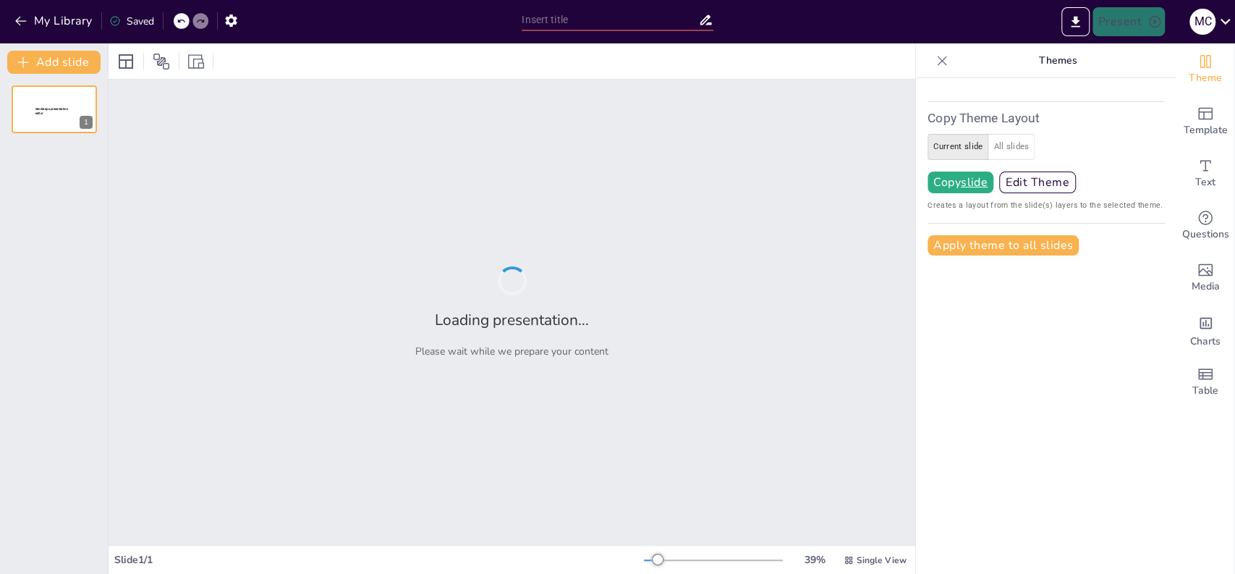
type input "test"
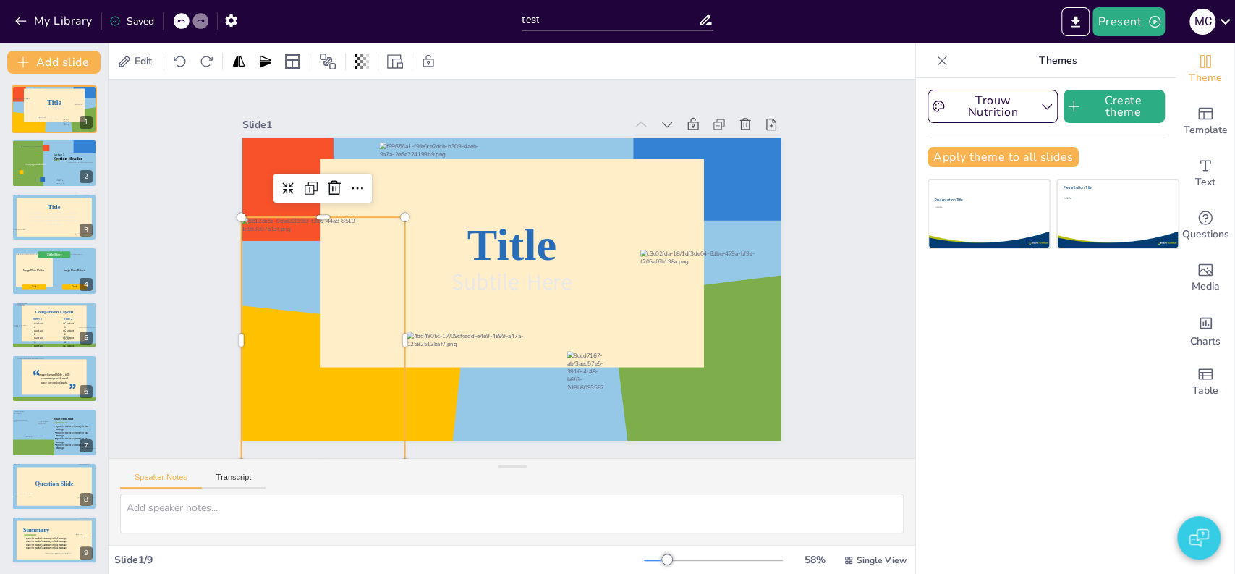
click at [280, 249] on div at bounding box center [311, 278] width 232 height 284
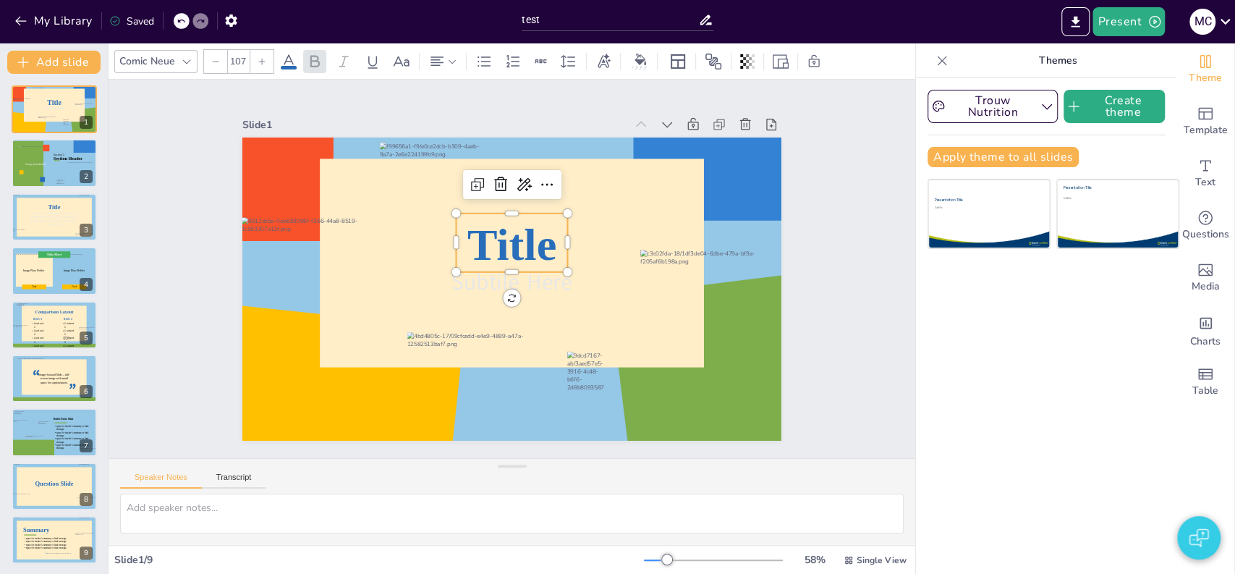
click at [476, 242] on span "Title" at bounding box center [520, 245] width 101 height 75
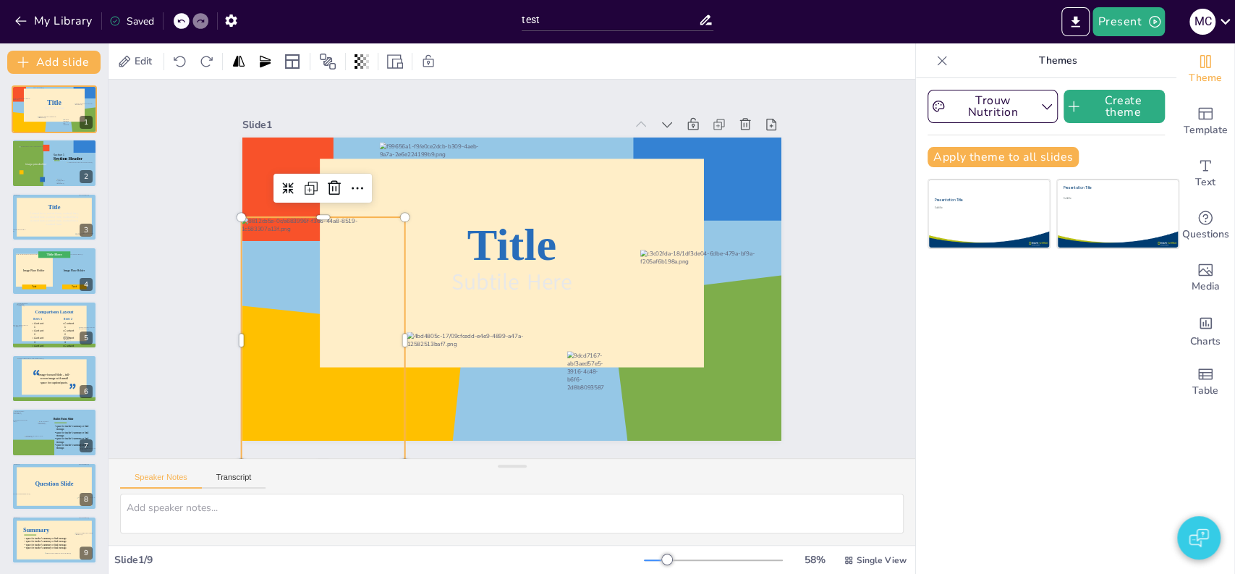
click at [340, 276] on div at bounding box center [311, 278] width 232 height 284
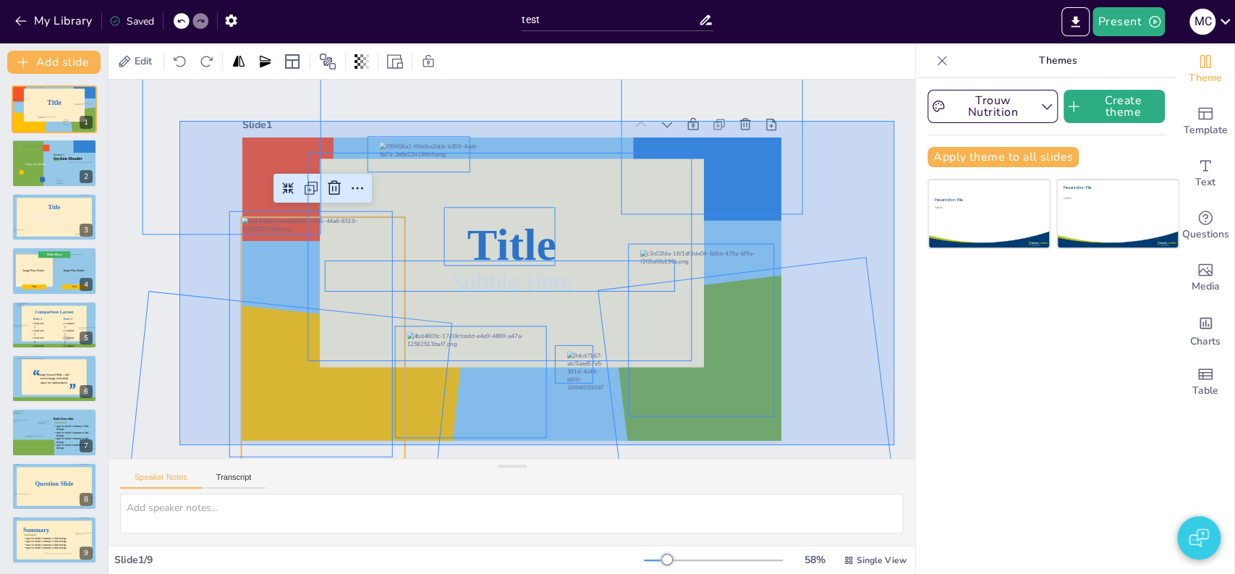
drag, startPoint x: 179, startPoint y: 122, endPoint x: 894, endPoint y: 445, distance: 784.7
click at [894, 445] on div "Slide 1 Title Subtile Here Slide 2 Section Header Image placeholder Section 1 S…" at bounding box center [512, 268] width 875 height 781
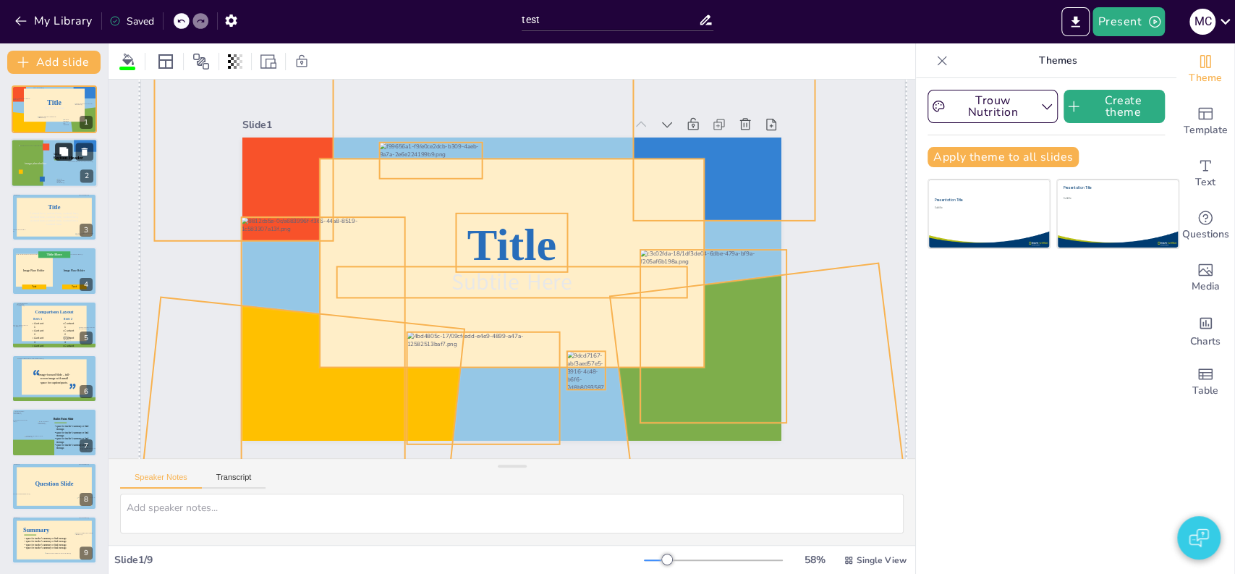
click at [56, 145] on button at bounding box center [63, 151] width 17 height 17
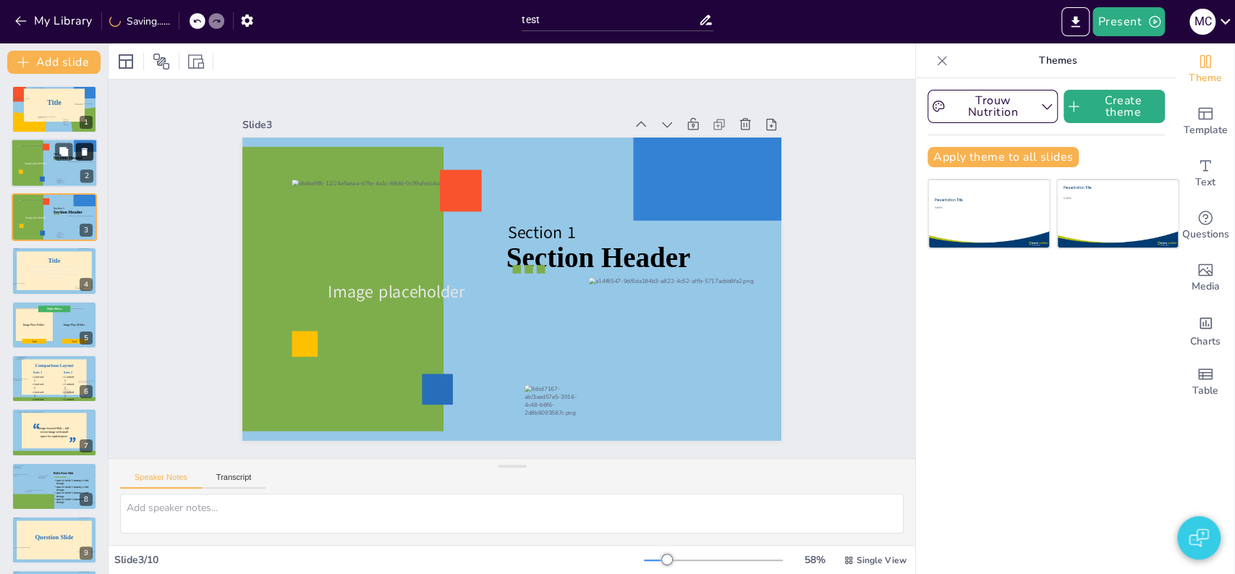
click at [87, 151] on icon at bounding box center [85, 152] width 6 height 8
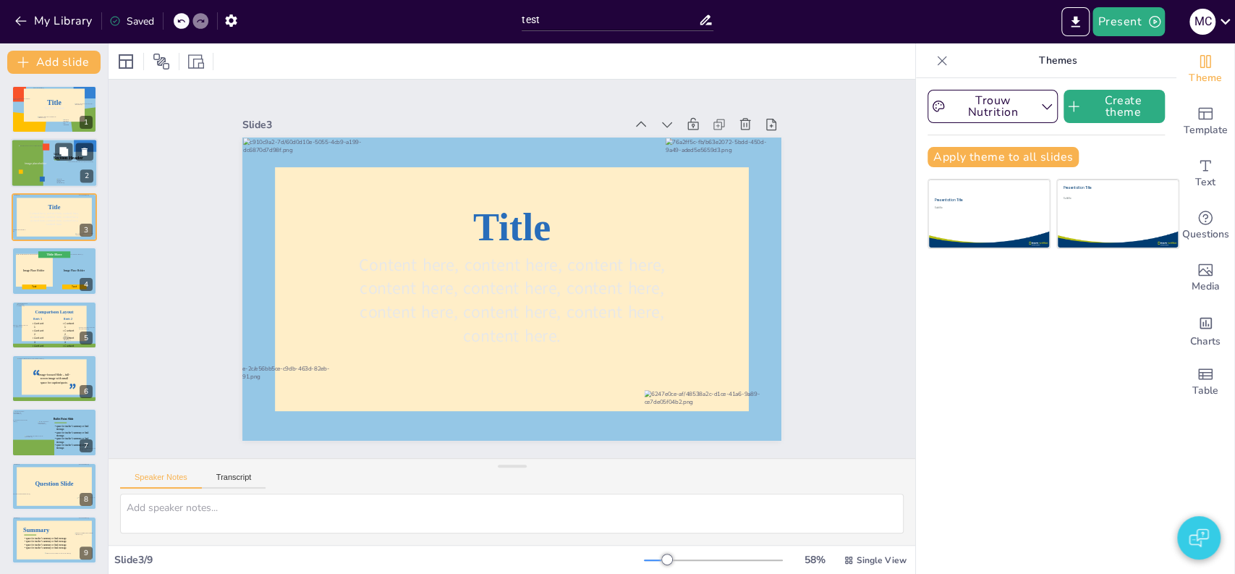
click at [33, 169] on div at bounding box center [36, 162] width 34 height 34
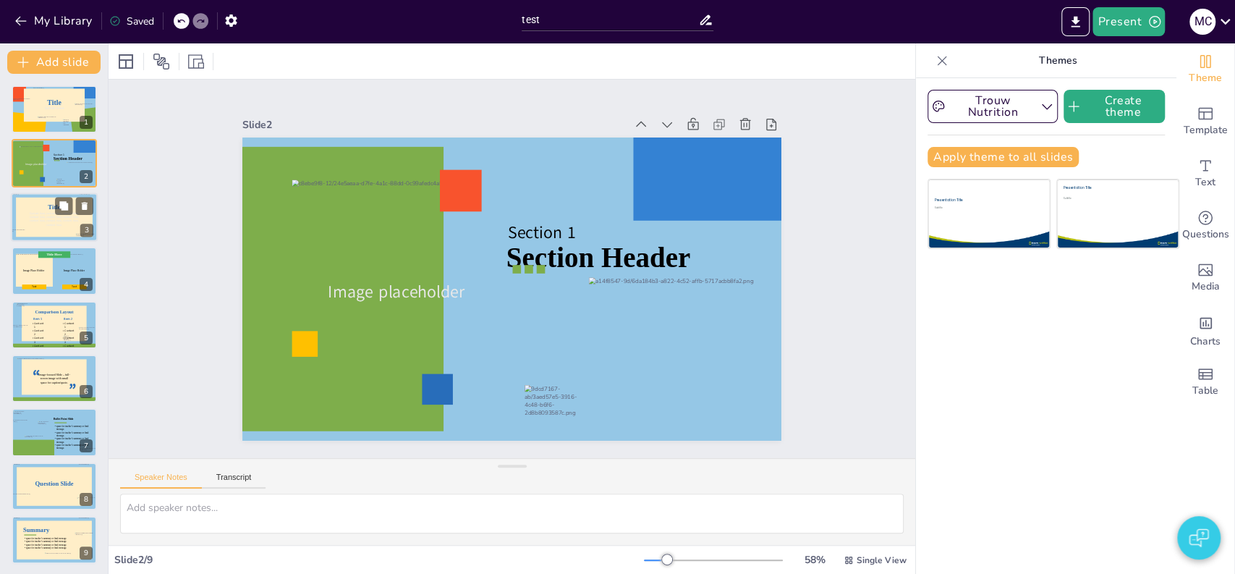
click at [33, 205] on div at bounding box center [54, 217] width 77 height 39
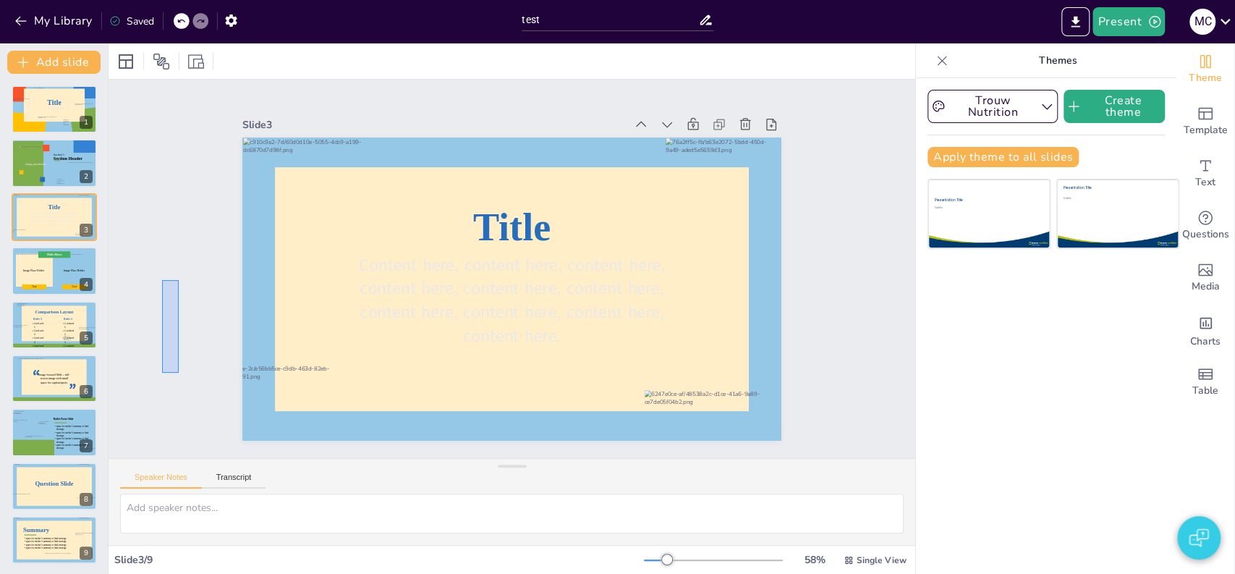
drag, startPoint x: 162, startPoint y: 373, endPoint x: 173, endPoint y: 321, distance: 52.5
click at [281, 321] on div "Slide 1 Title Subtile Here Slide 2 Section Header Image placeholder Section 1 S…" at bounding box center [511, 269] width 461 height 842
click at [173, 321] on div "Slide 1 Title Subtile Here Slide 2 Section Header Image placeholder Section 1 S…" at bounding box center [512, 269] width 891 height 674
click at [46, 313] on span "Comparison Layout" at bounding box center [54, 311] width 39 height 5
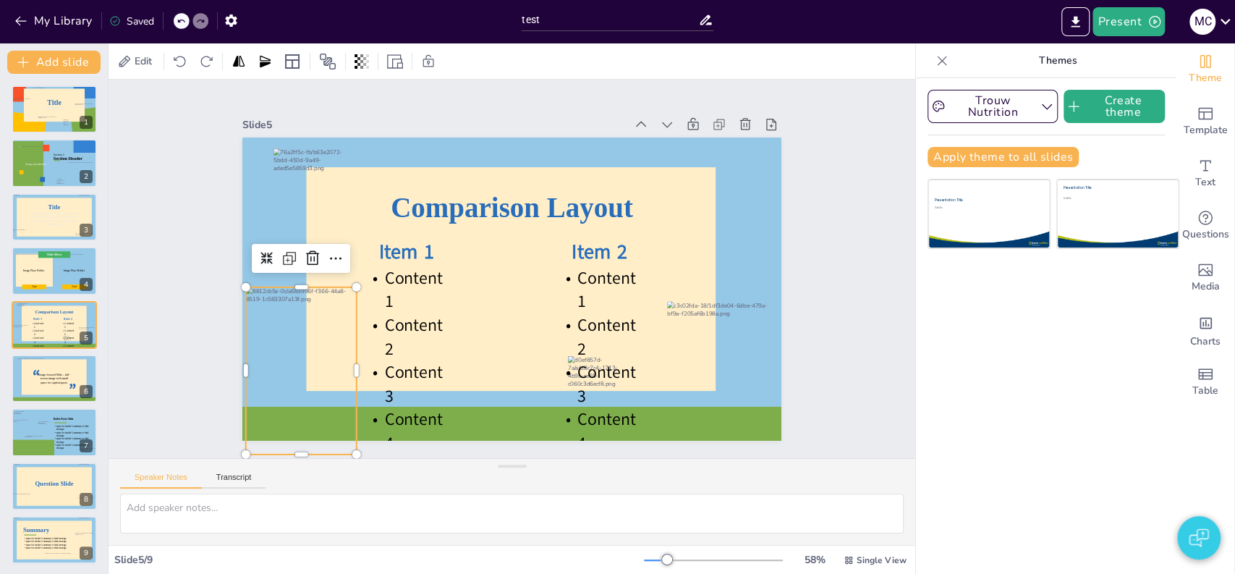
click at [287, 375] on div at bounding box center [277, 276] width 169 height 198
click at [1213, 266] on div "Media" at bounding box center [1206, 278] width 58 height 52
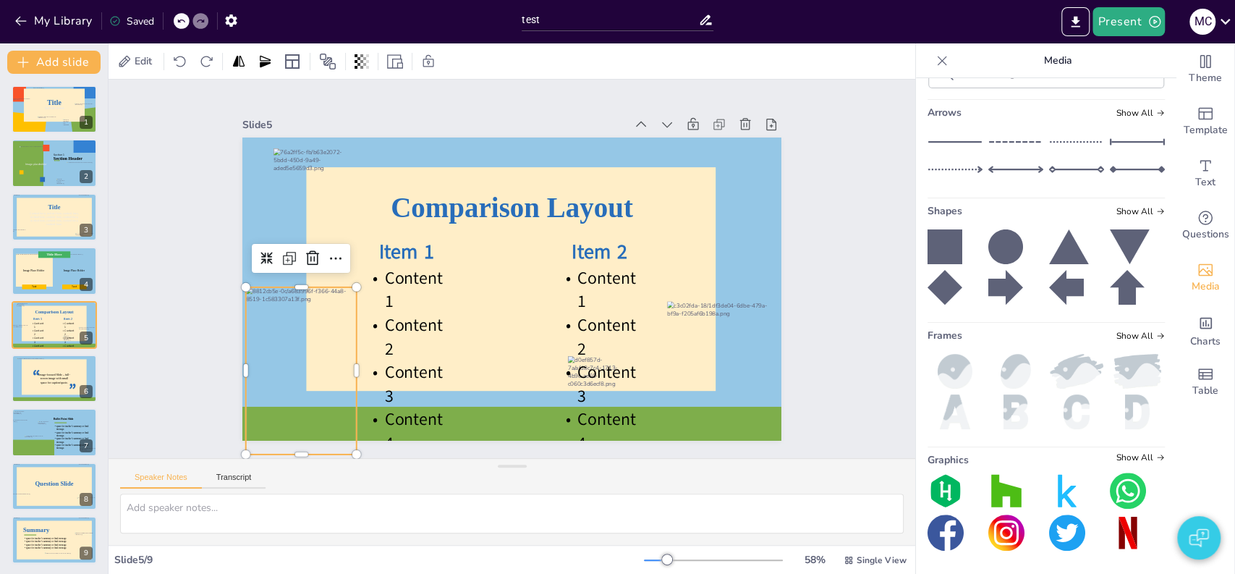
scroll to position [582, 0]
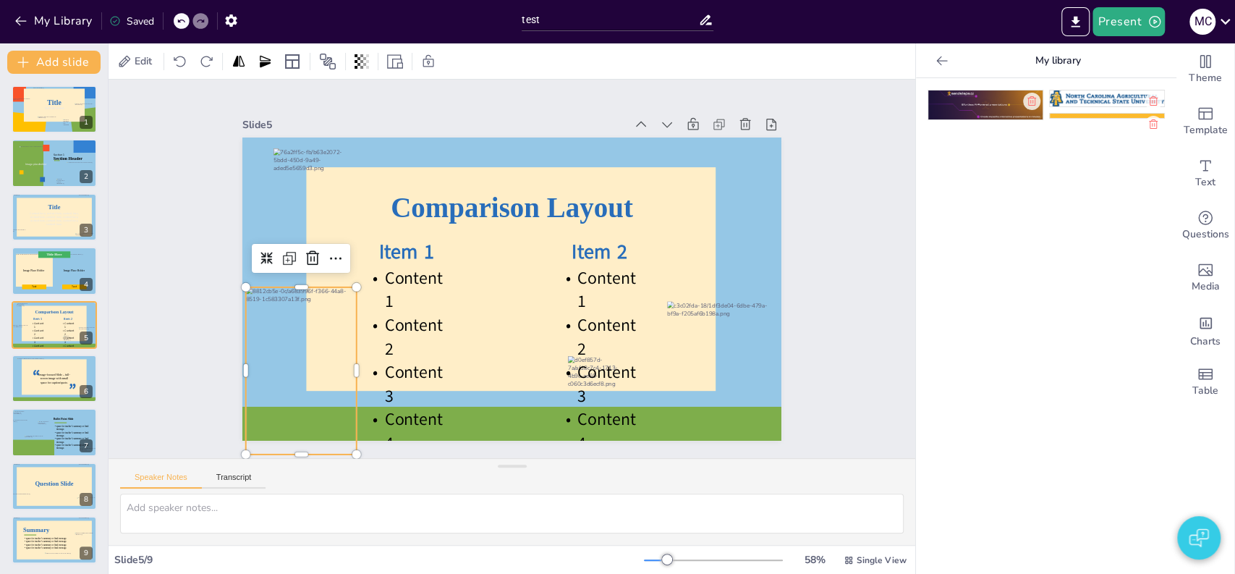
click at [931, 52] on div at bounding box center [942, 60] width 23 height 23
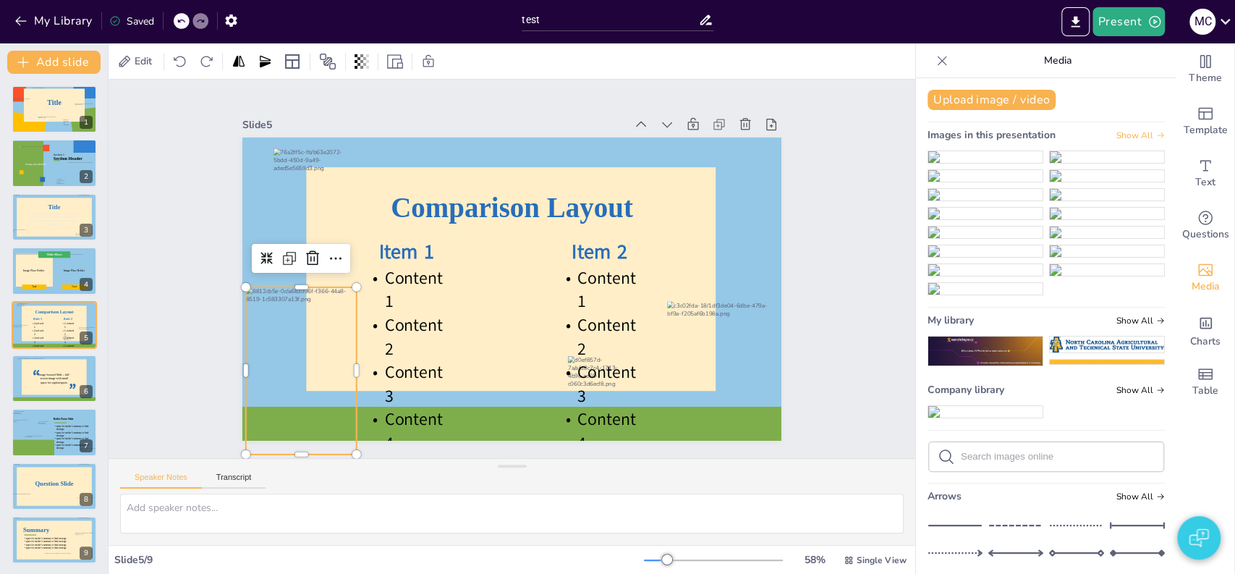
click at [1126, 135] on span "Show All" at bounding box center [1141, 135] width 48 height 10
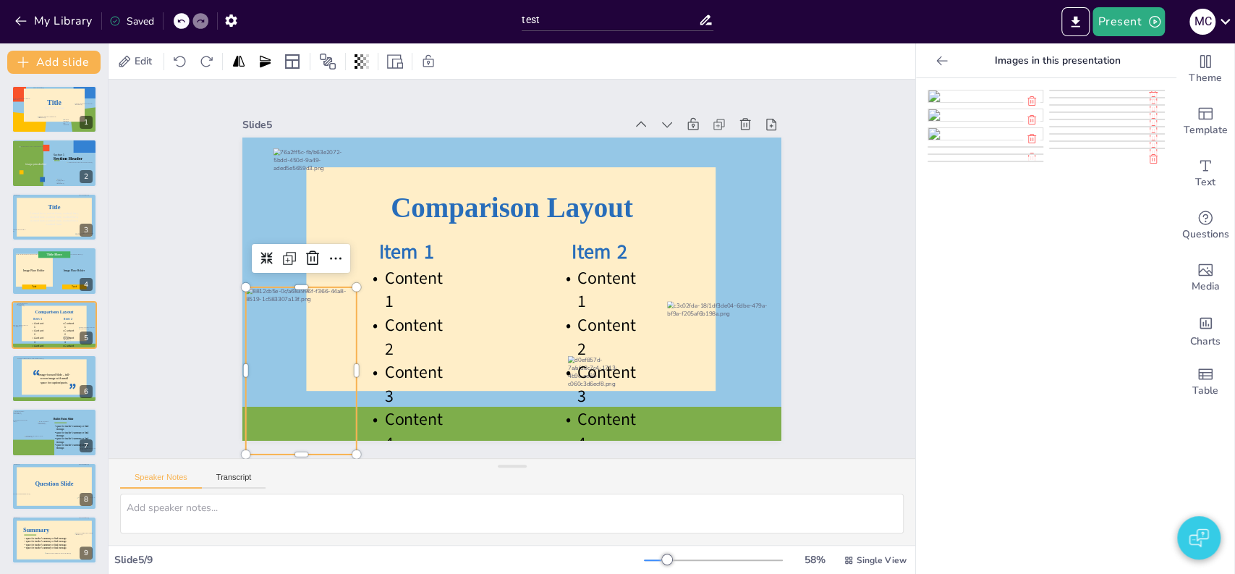
scroll to position [251, 0]
click at [963, 158] on img at bounding box center [985, 153] width 114 height 12
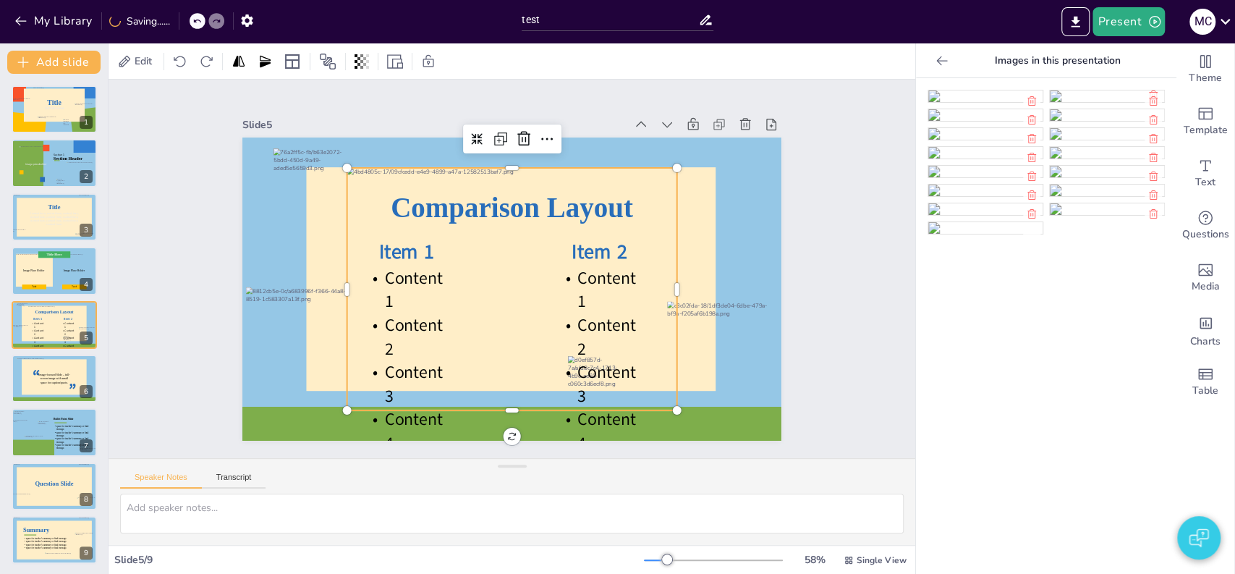
click at [428, 323] on div at bounding box center [505, 288] width 389 height 333
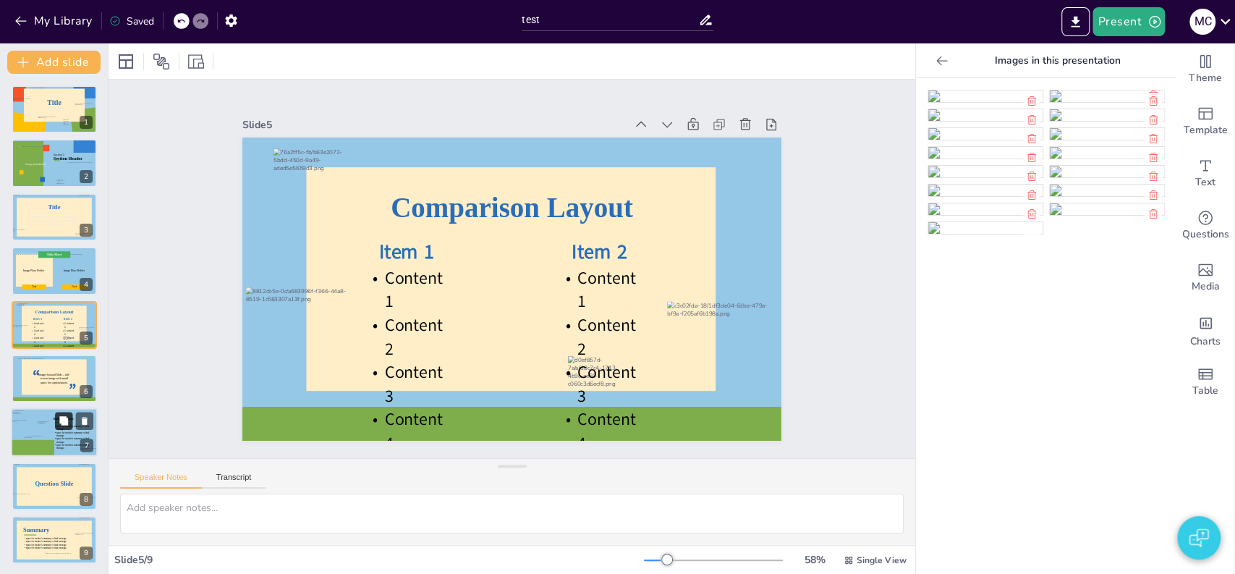
click at [58, 427] on button at bounding box center [63, 420] width 17 height 17
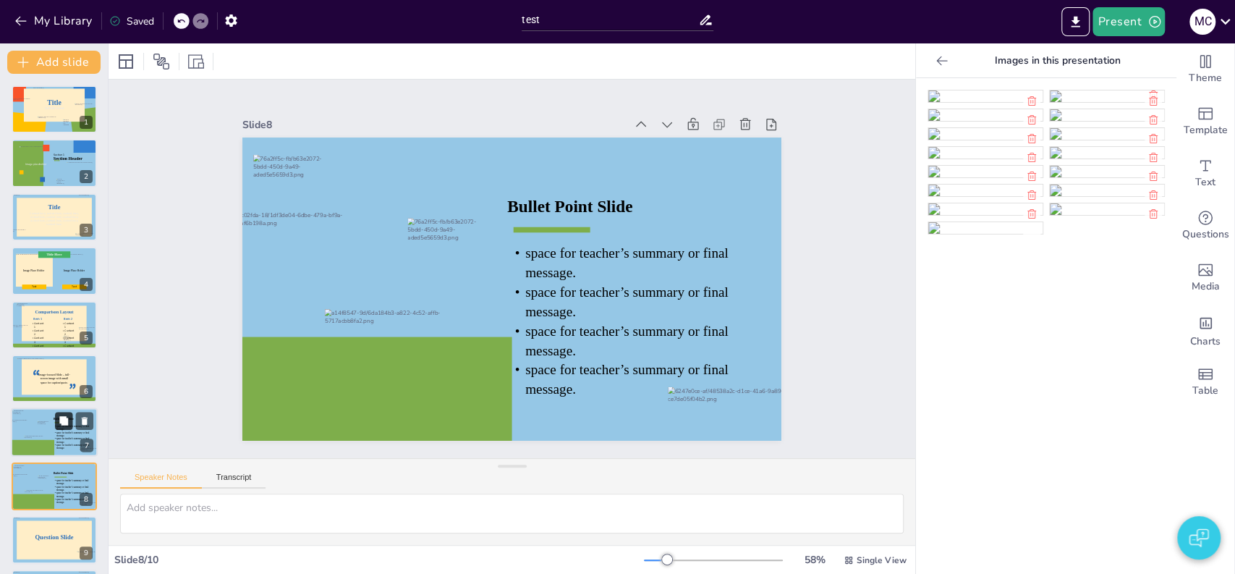
scroll to position [56, 0]
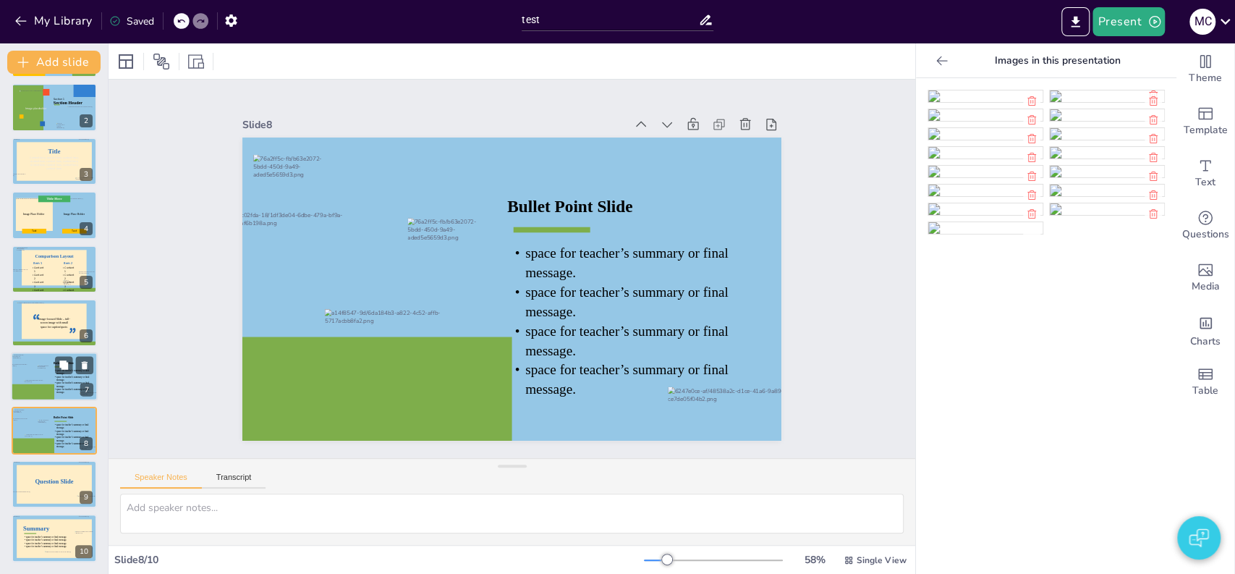
click at [40, 386] on div at bounding box center [36, 388] width 24 height 17
click at [40, 425] on div at bounding box center [54, 430] width 87 height 49
click at [30, 384] on div at bounding box center [36, 388] width 24 height 17
click at [87, 363] on icon at bounding box center [85, 365] width 10 height 10
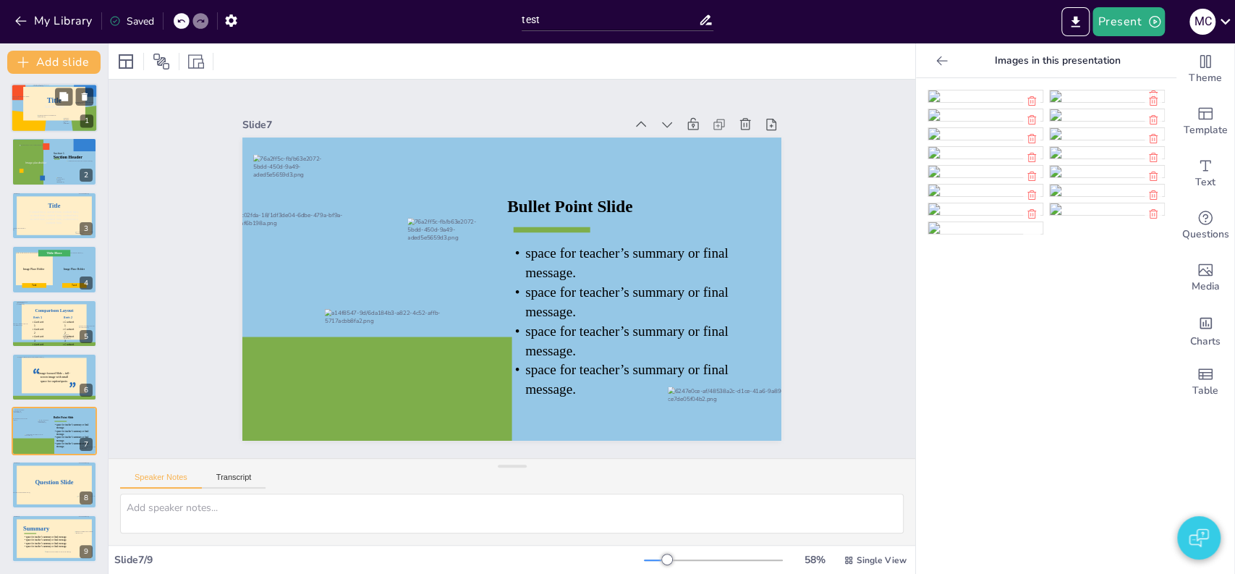
click at [33, 116] on div at bounding box center [24, 116] width 26 height 40
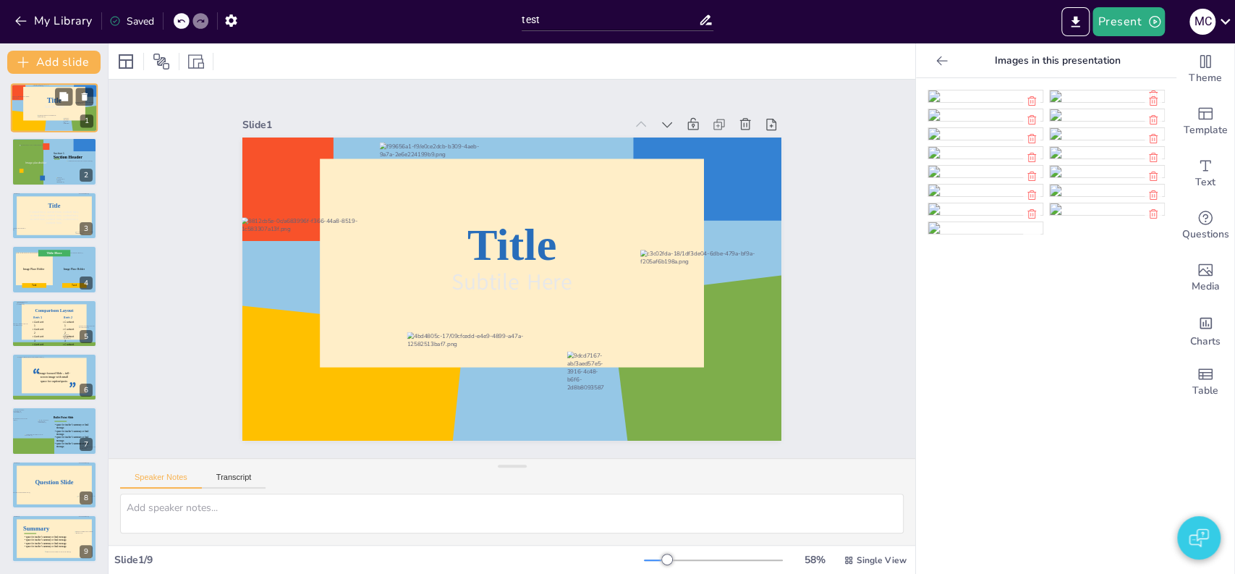
scroll to position [0, 0]
click at [22, 265] on div at bounding box center [34, 270] width 38 height 33
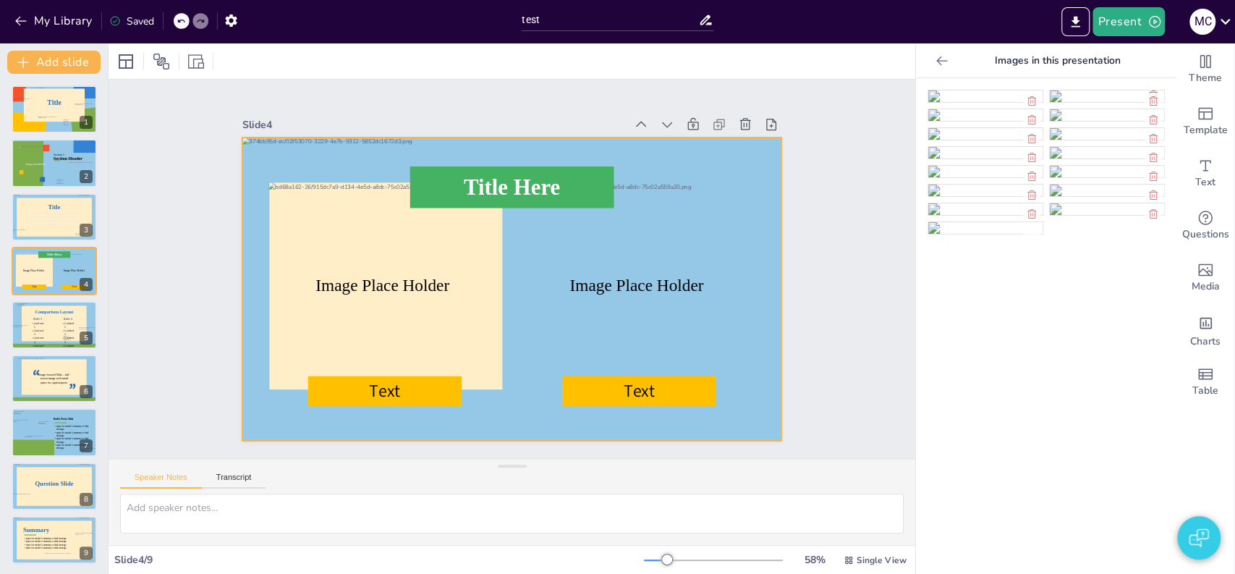
click at [287, 143] on div at bounding box center [506, 249] width 606 height 455
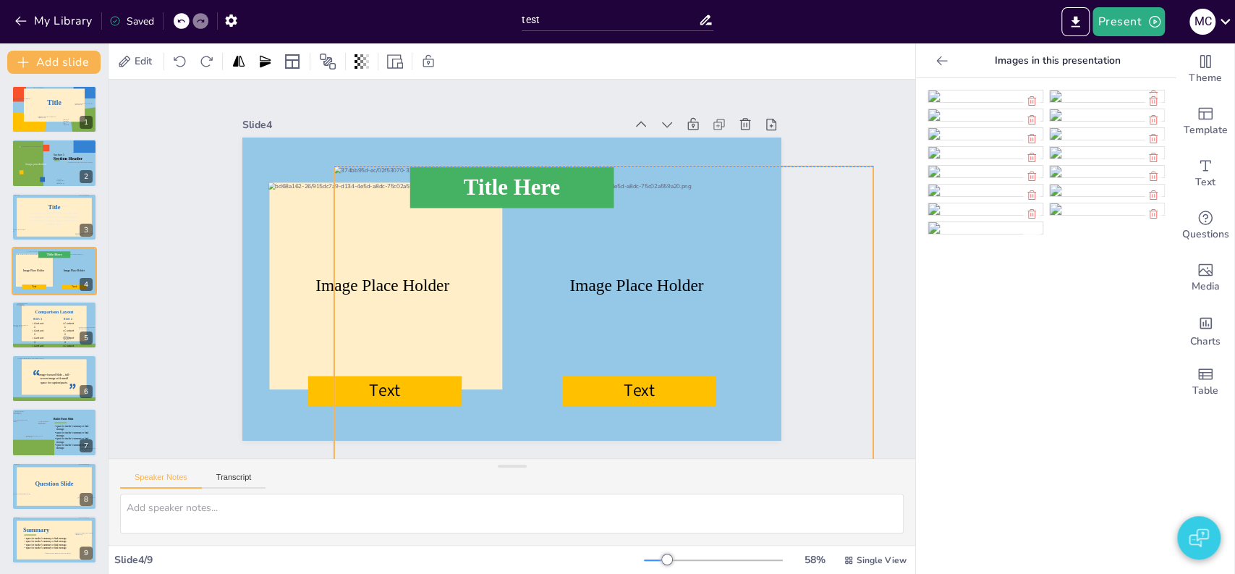
drag, startPoint x: 287, startPoint y: 143, endPoint x: 386, endPoint y: 179, distance: 105.3
click at [386, 179] on div "Text Text Title Here Image Place Holder Image Place Holder" at bounding box center [391, 322] width 219 height 492
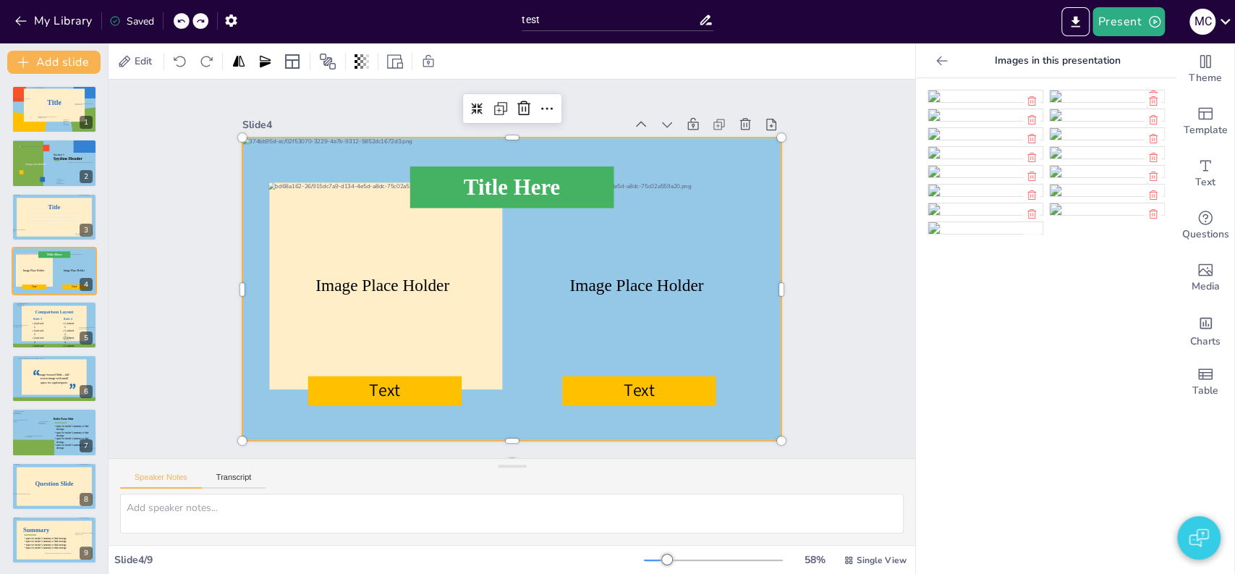
click at [1097, 177] on img at bounding box center [1107, 172] width 114 height 12
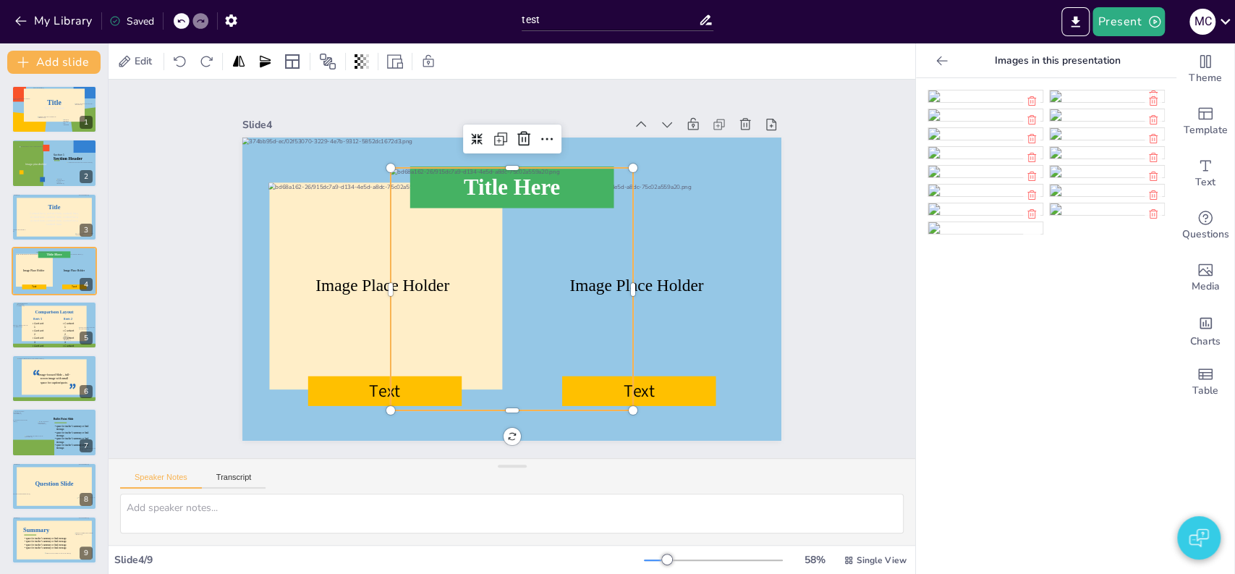
click at [533, 313] on div at bounding box center [509, 289] width 266 height 266
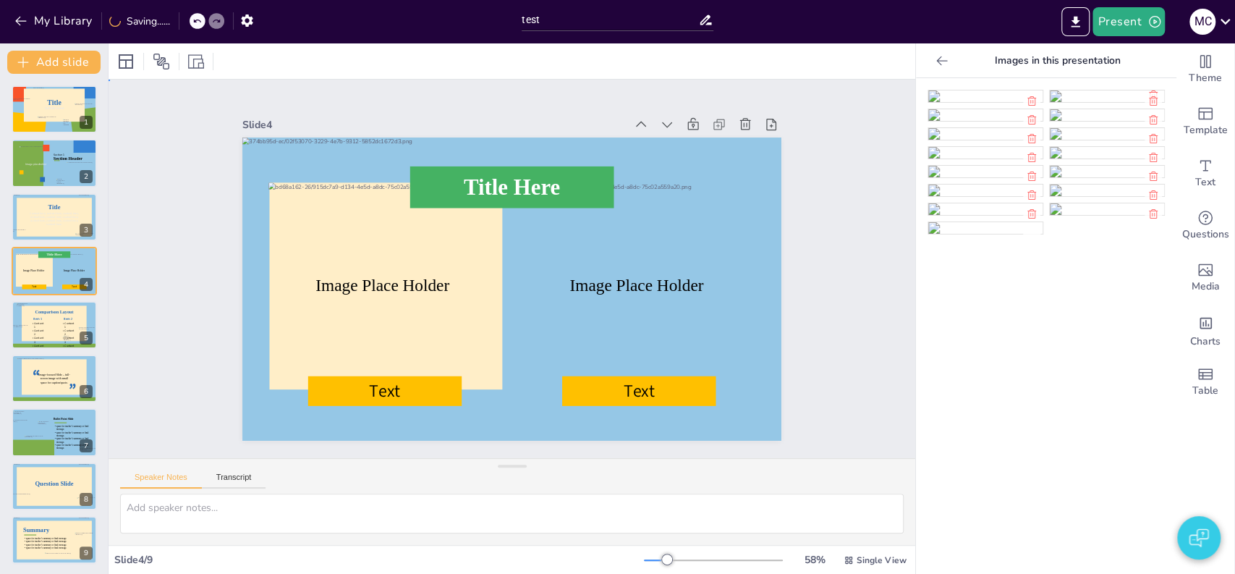
click at [805, 302] on div "Slide 1 Title Subtile Here Slide 2 Section Header Image placeholder Section 1 S…" at bounding box center [512, 268] width 696 height 519
click at [936, 60] on icon at bounding box center [941, 60] width 11 height 9
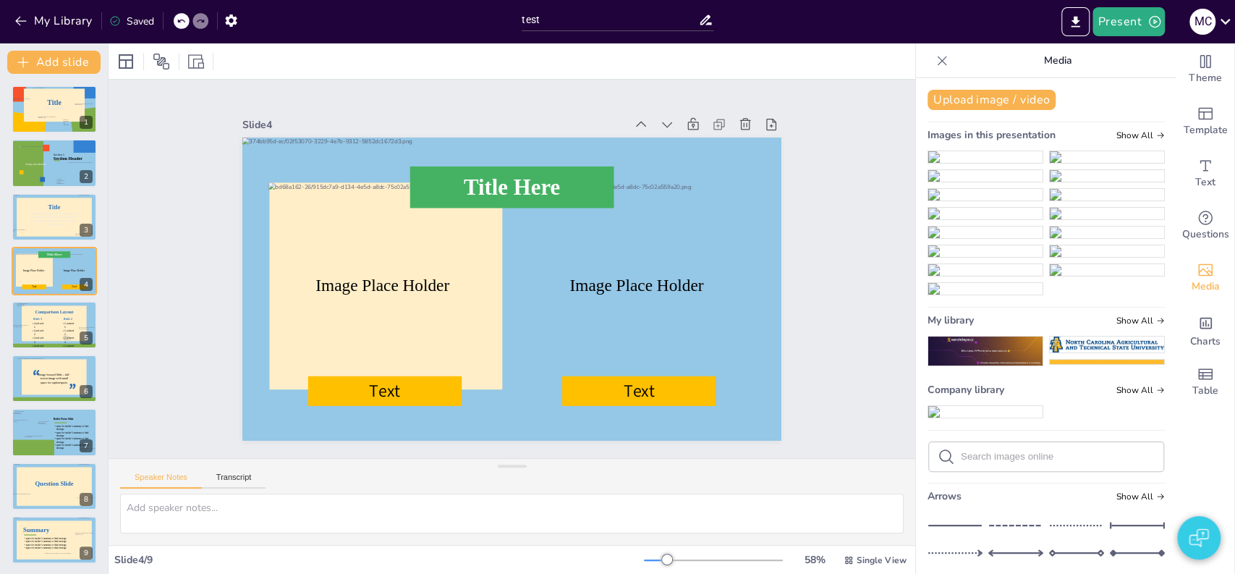
click at [938, 59] on icon at bounding box center [942, 60] width 9 height 9
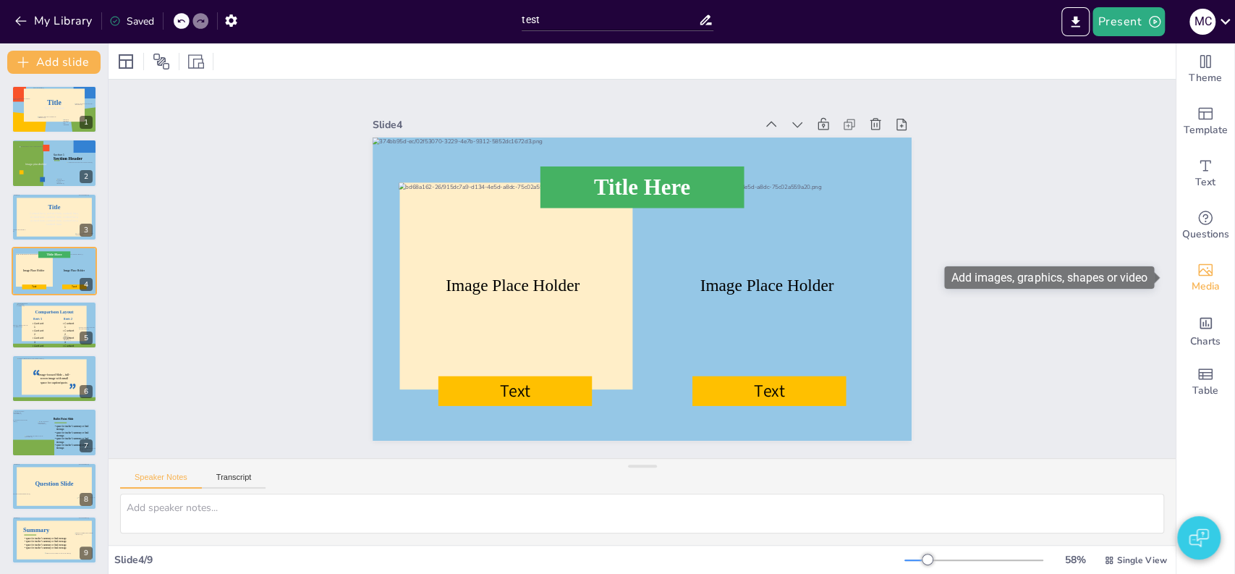
click at [1183, 271] on div "Media" at bounding box center [1206, 278] width 58 height 52
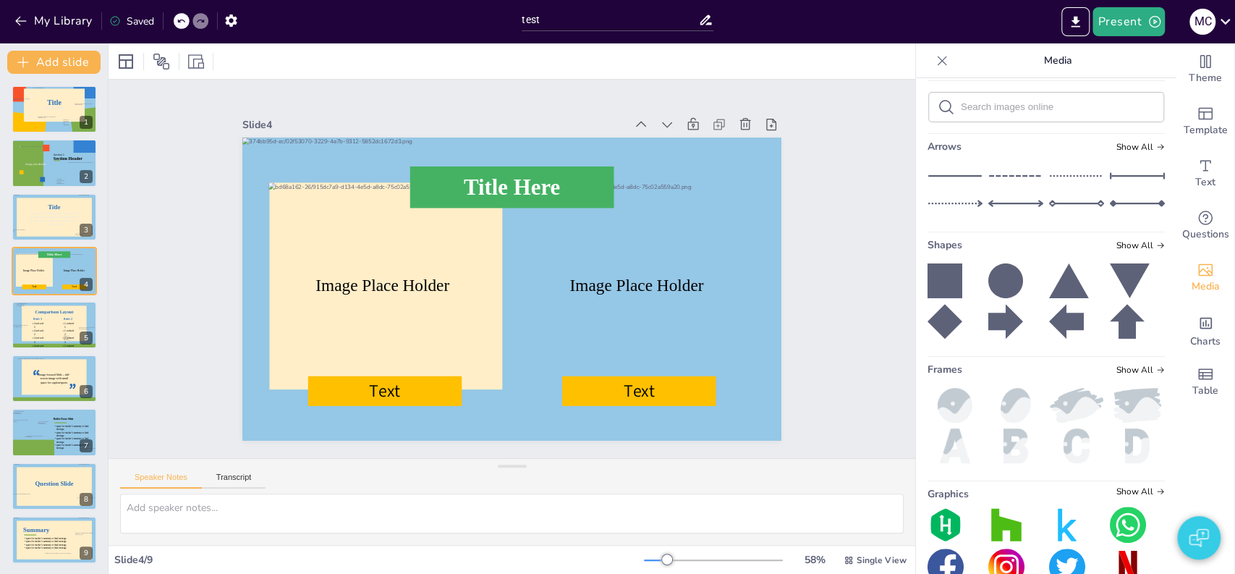
scroll to position [265, 0]
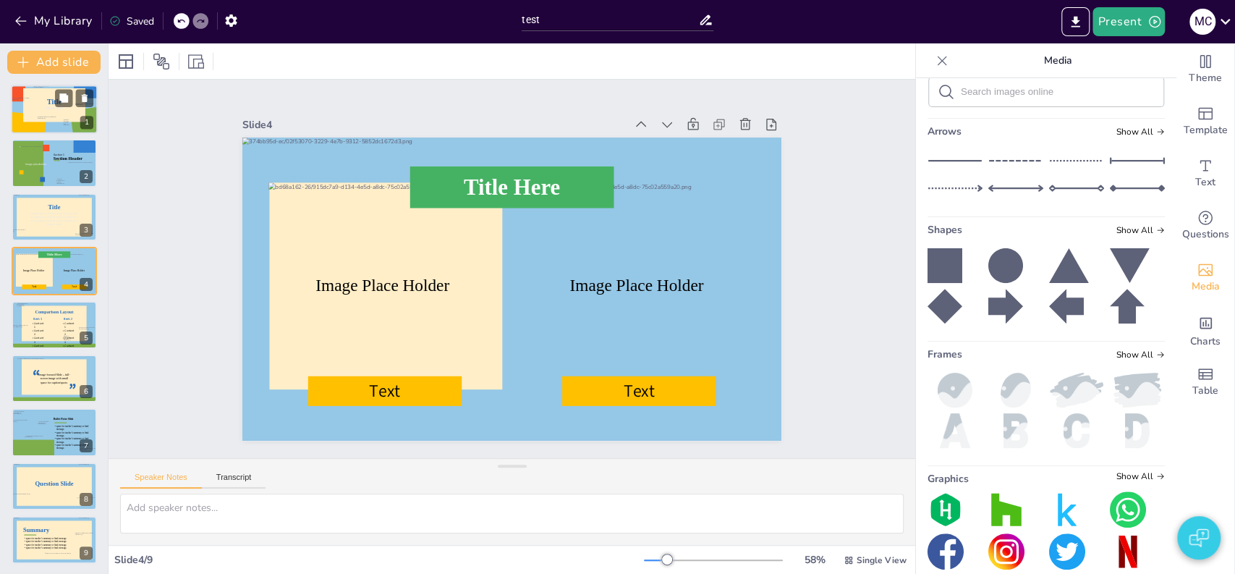
click at [48, 117] on div at bounding box center [50, 125] width 25 height 18
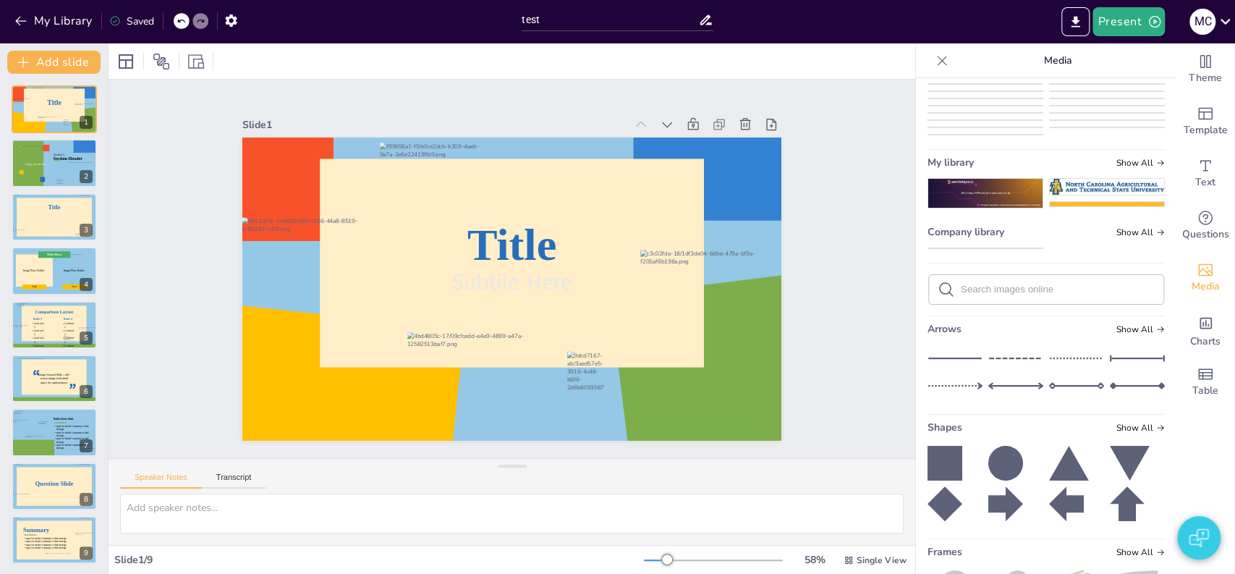
scroll to position [23, 0]
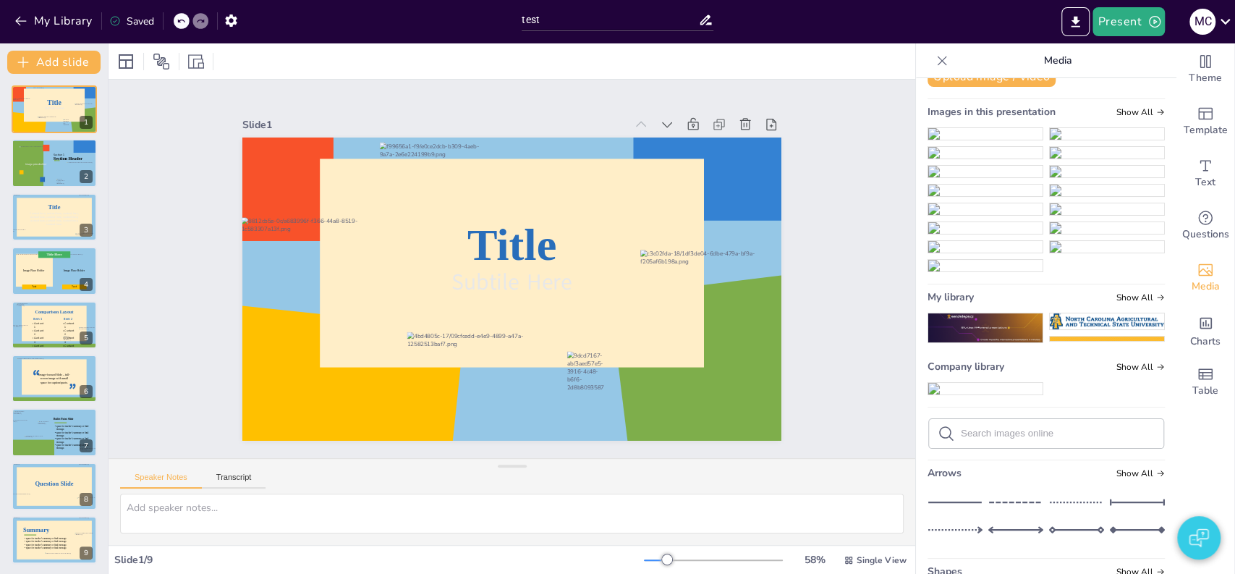
click at [1000, 158] on img at bounding box center [985, 153] width 114 height 12
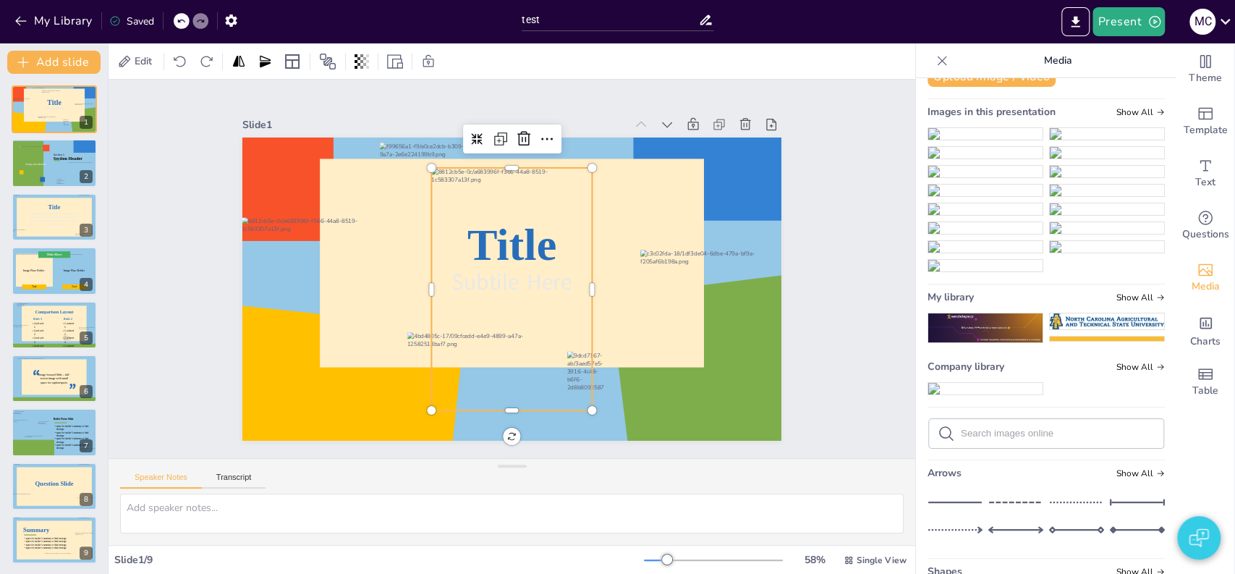
click at [512, 259] on div at bounding box center [510, 289] width 185 height 258
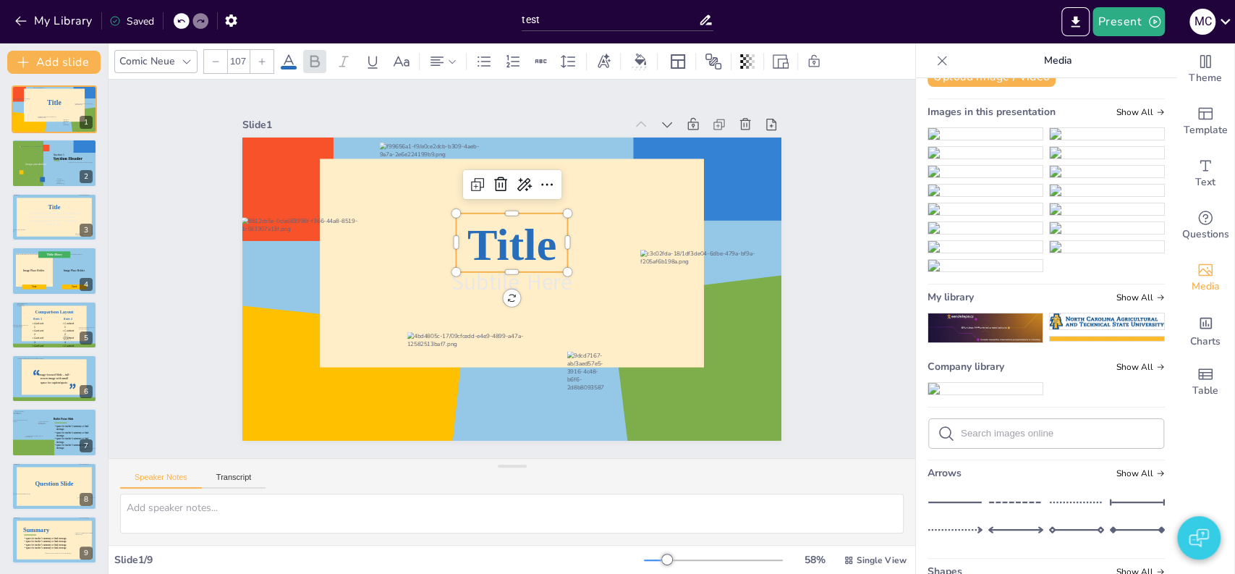
click at [531, 232] on span "Title" at bounding box center [525, 249] width 101 height 93
click at [533, 234] on span "Title" at bounding box center [507, 244] width 98 height 67
click at [533, 234] on span "Title" at bounding box center [524, 248] width 102 height 88
click at [533, 234] on span "Title" at bounding box center [520, 245] width 101 height 75
click at [160, 65] on div "Comic Neue" at bounding box center [147, 61] width 62 height 20
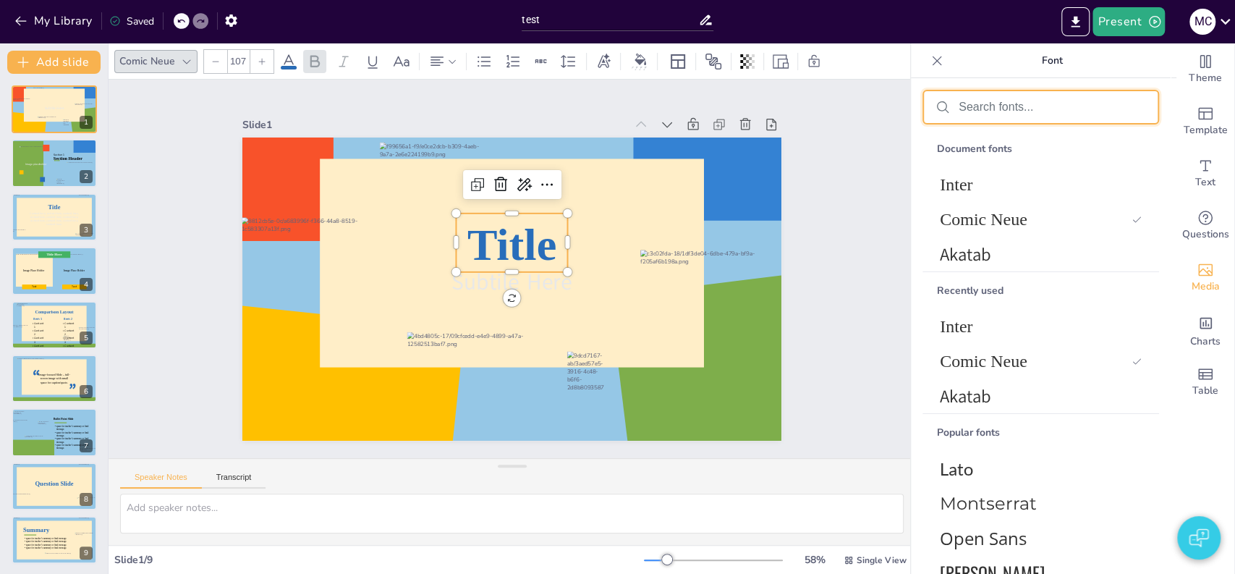
click at [1023, 103] on input "text" at bounding box center [1052, 107] width 187 height 13
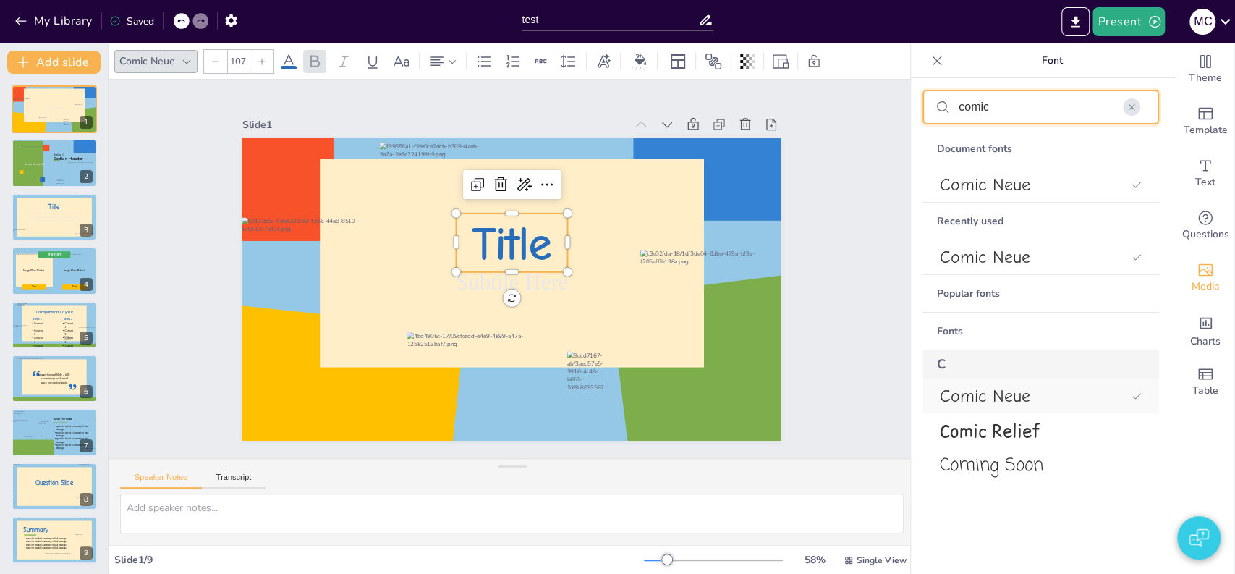
type input "comic"
click at [1007, 393] on span "Comic Neue" at bounding box center [1033, 396] width 186 height 20
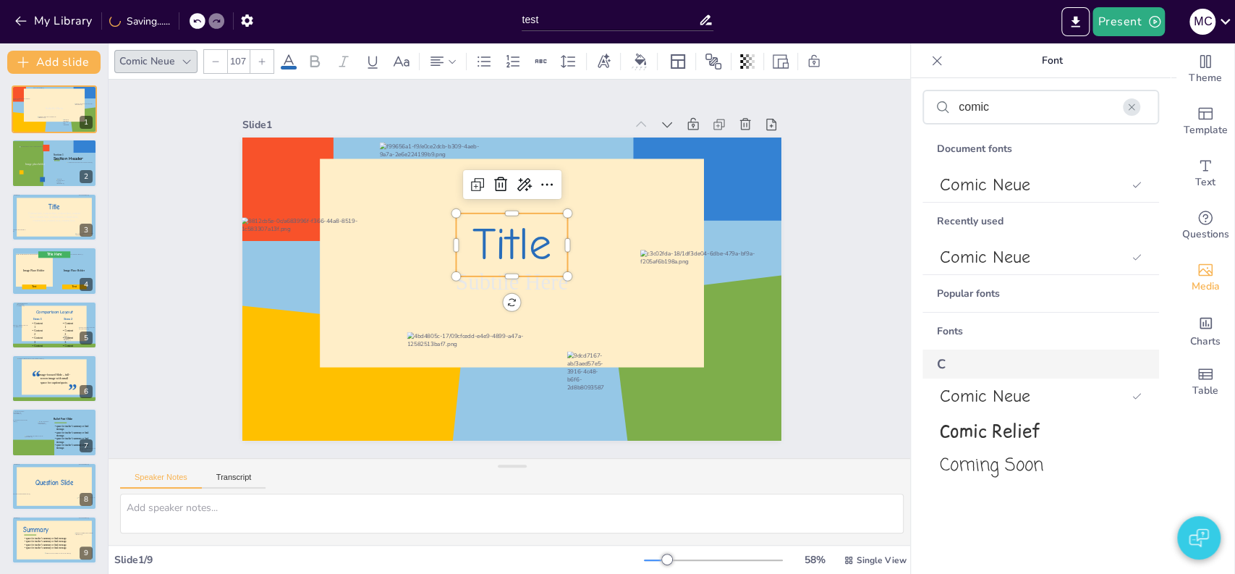
click at [1020, 98] on div "comic" at bounding box center [1041, 107] width 234 height 32
click at [1009, 460] on span "Coming Soon" at bounding box center [1038, 465] width 196 height 27
click at [1013, 420] on span "Comic Relief" at bounding box center [1038, 431] width 196 height 24
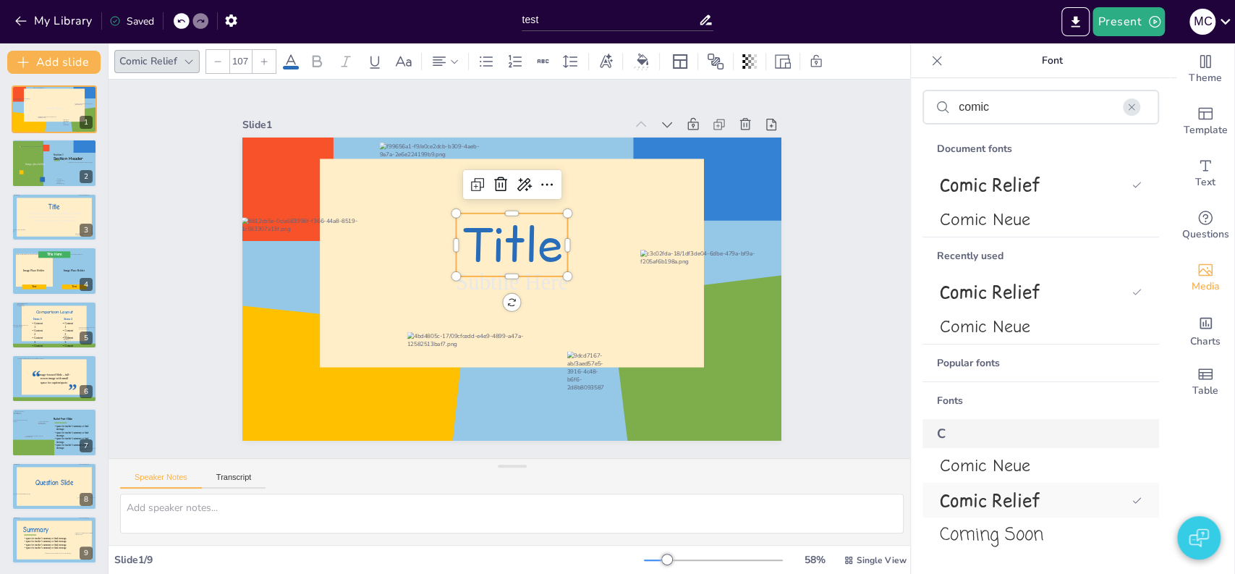
click at [1037, 489] on span "Comic Relief" at bounding box center [1033, 500] width 186 height 24
click at [818, 379] on div "Slide 1 Subtile Here Title Slide 2 Section Header Image placeholder Section 1 S…" at bounding box center [511, 269] width 884 height 609
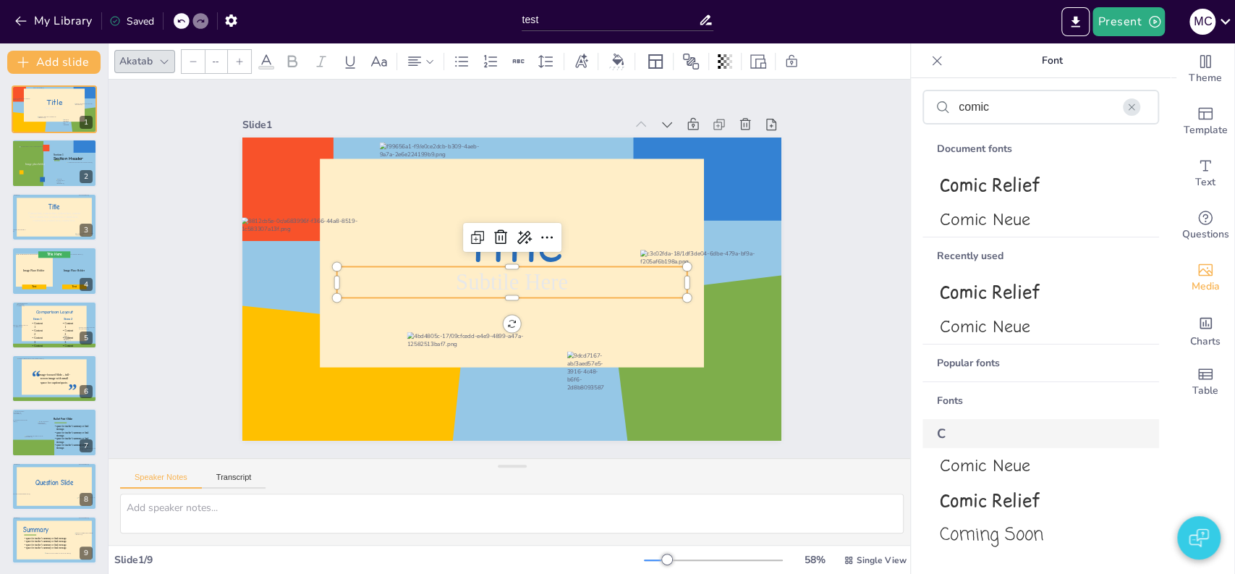
type input "53"
click at [498, 280] on span "Subtile Here" at bounding box center [506, 281] width 112 height 68
click at [498, 280] on span "Subtile Here" at bounding box center [509, 281] width 115 height 47
click at [498, 280] on span "Subtile Here" at bounding box center [504, 279] width 105 height 85
click at [498, 280] on span "Subtile Here" at bounding box center [498, 270] width 36 height 114
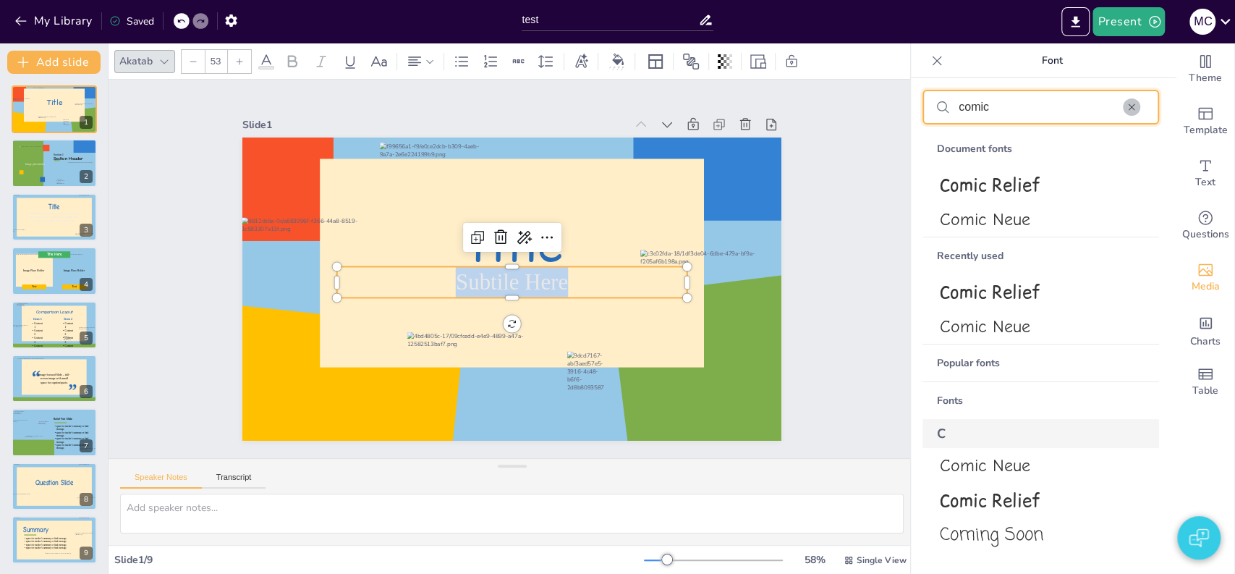
click at [1132, 111] on icon "button" at bounding box center [1132, 107] width 10 height 10
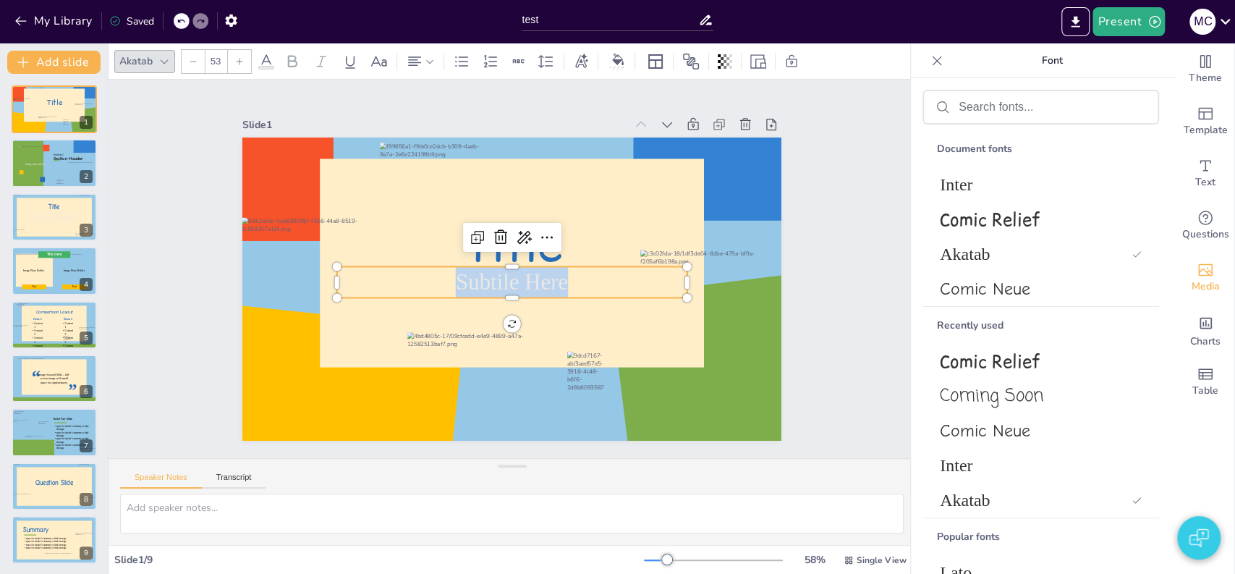
click at [260, 53] on icon at bounding box center [266, 61] width 17 height 17
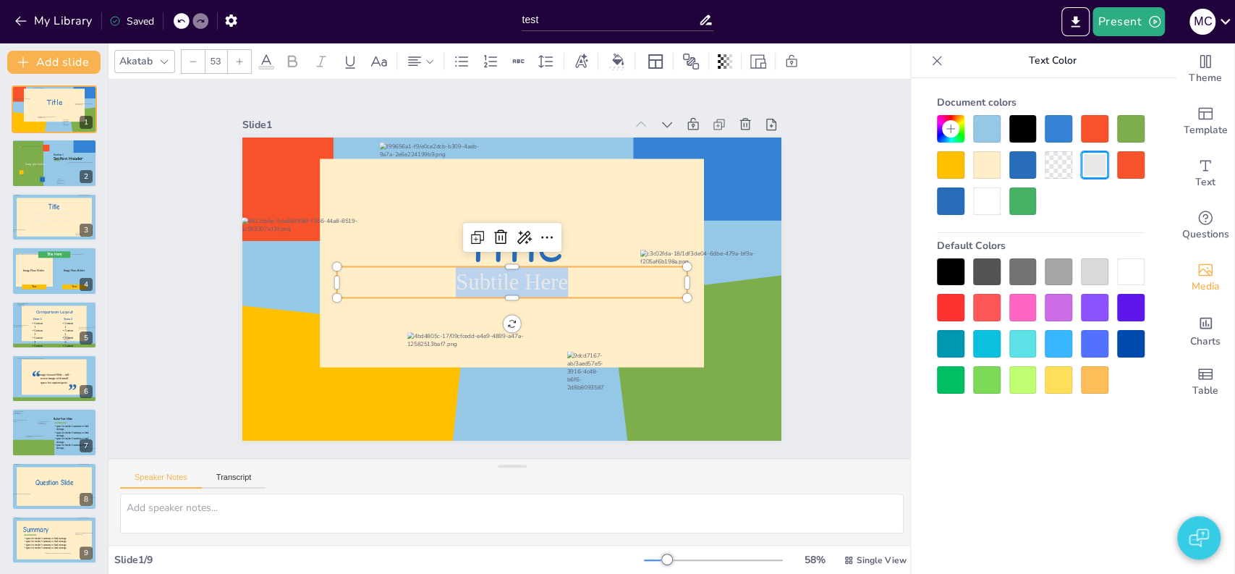
click at [1030, 134] on div at bounding box center [1022, 128] width 27 height 27
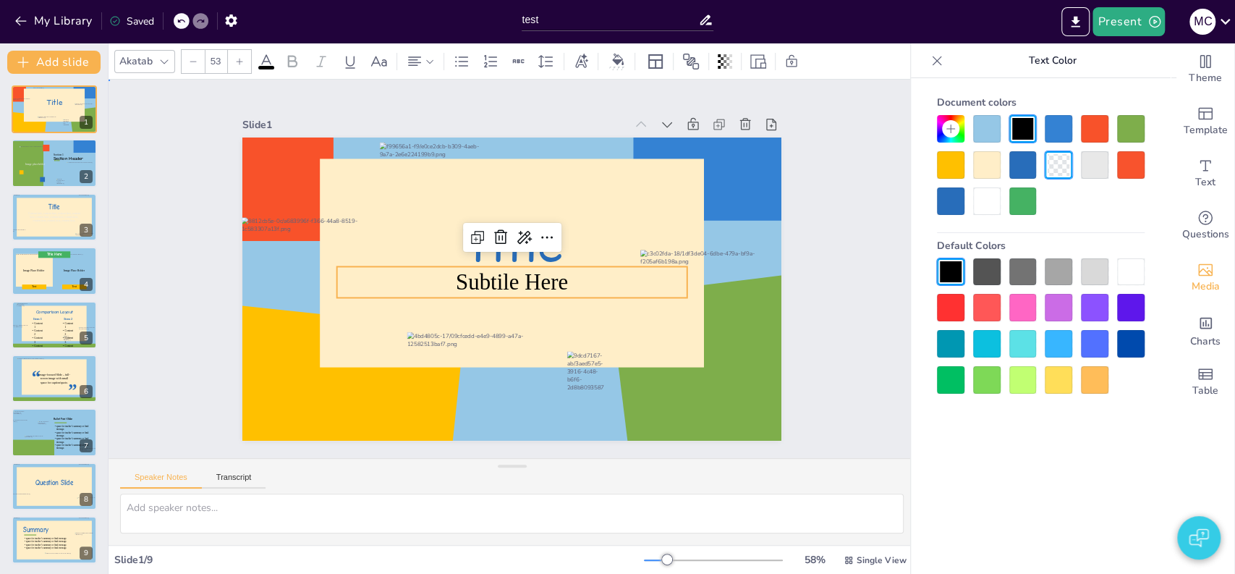
click at [875, 198] on div "Slide 1 Title Subtile Here Slide 2 Section Header Image placeholder Section 1 S…" at bounding box center [512, 269] width 780 height 876
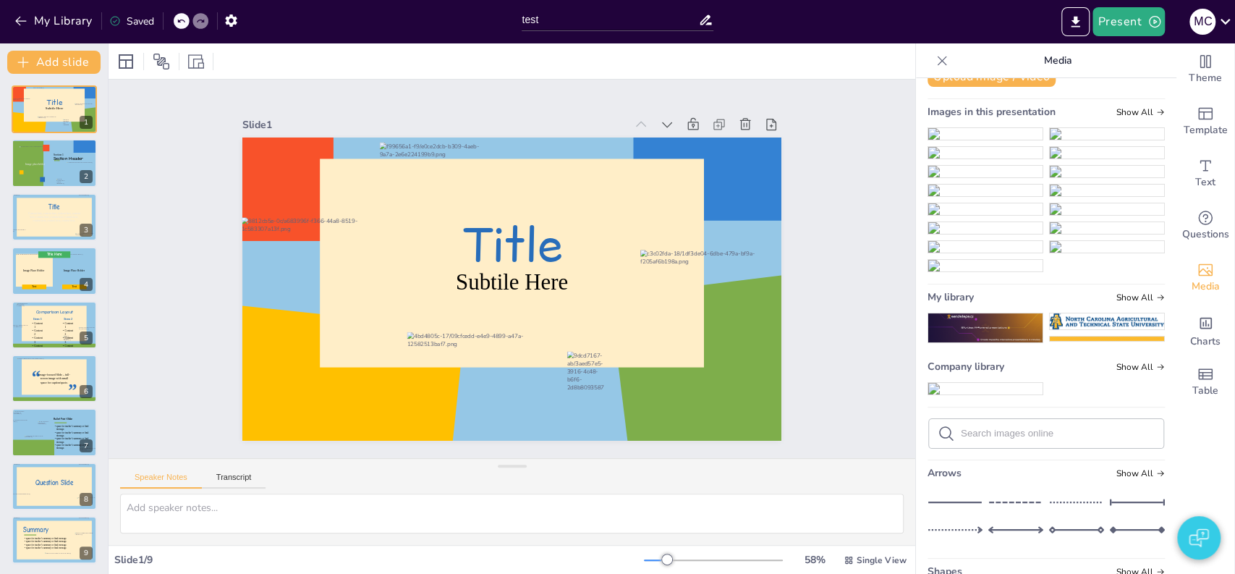
click at [826, 238] on div "Slide 1 Title Subtile Here Slide 2 Section Header Image placeholder Section 1 S…" at bounding box center [512, 268] width 674 height 891
click at [480, 237] on span "Title" at bounding box center [532, 280] width 105 height 119
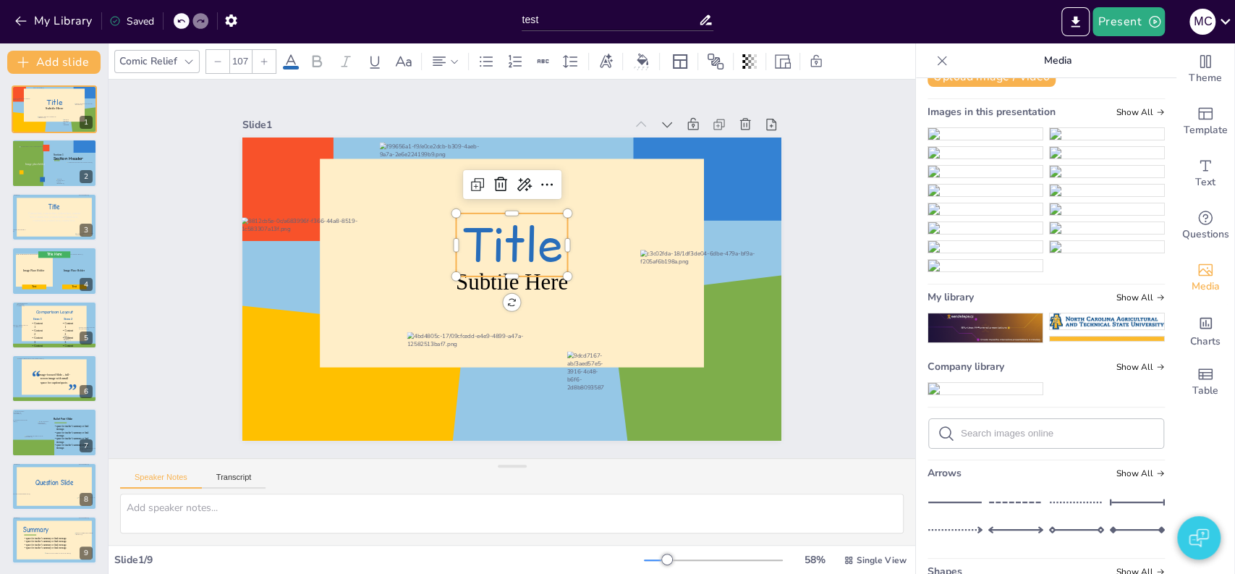
click at [498, 242] on span "Title" at bounding box center [526, 249] width 119 height 111
click at [499, 242] on span "Title" at bounding box center [535, 272] width 73 height 108
click at [771, 273] on div "Slide 1 Subtile Here Title Slide 2 Section Header Image placeholder Section 1 S…" at bounding box center [512, 269] width 519 height 696
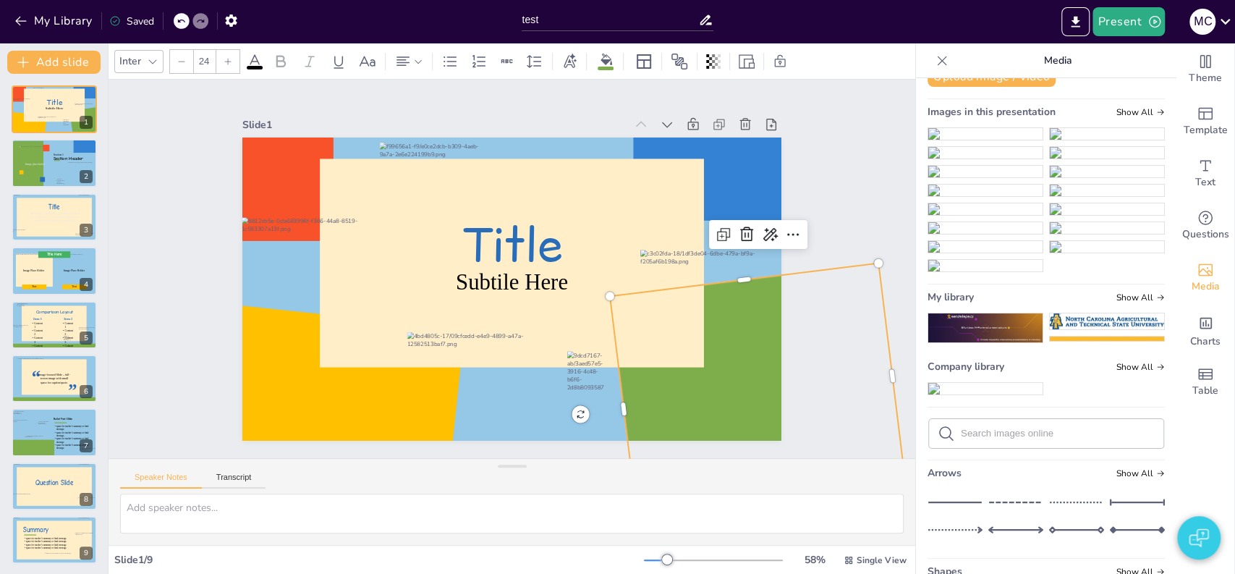
click at [792, 203] on div "Slide 1 Title Subtile Here Slide 2 Section Header Image placeholder Section 1 S…" at bounding box center [511, 268] width 703 height 643
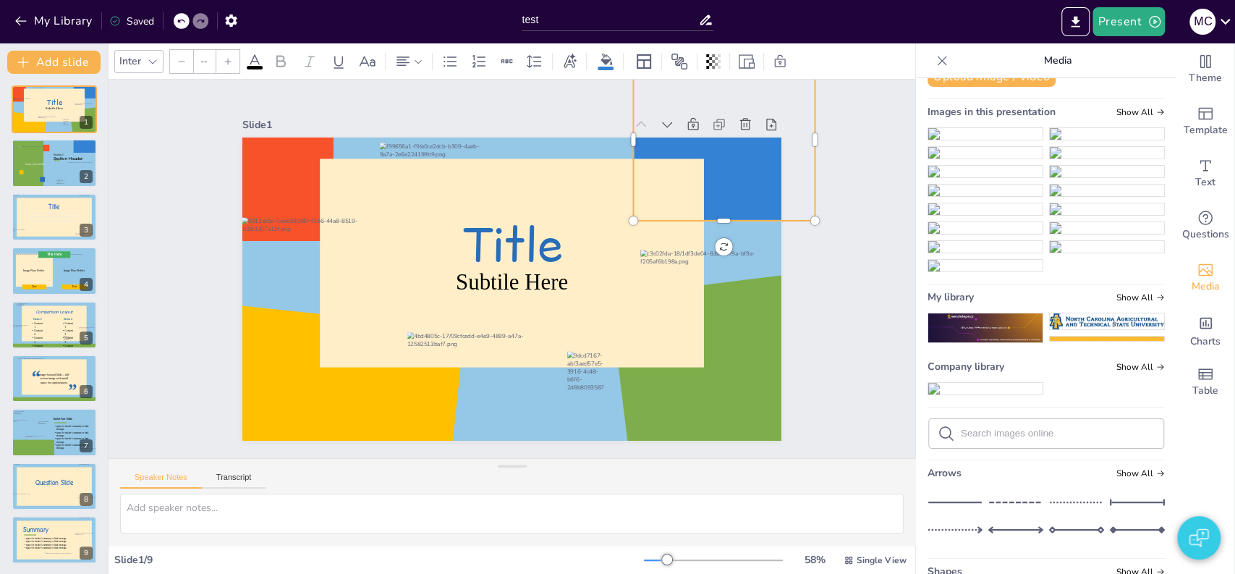
type input "24"
click at [824, 230] on div "Slide 1 Title Subtile Here Slide 2 Section Header Image placeholder Section 1 S…" at bounding box center [512, 268] width 888 height 731
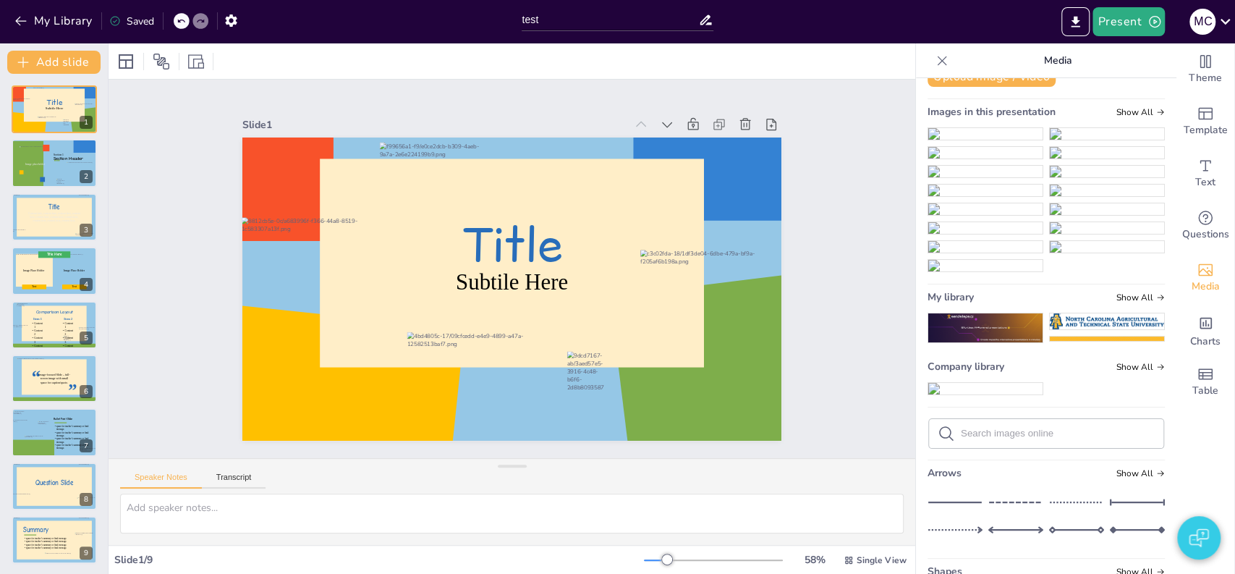
click at [1049, 159] on li at bounding box center [1107, 152] width 116 height 13
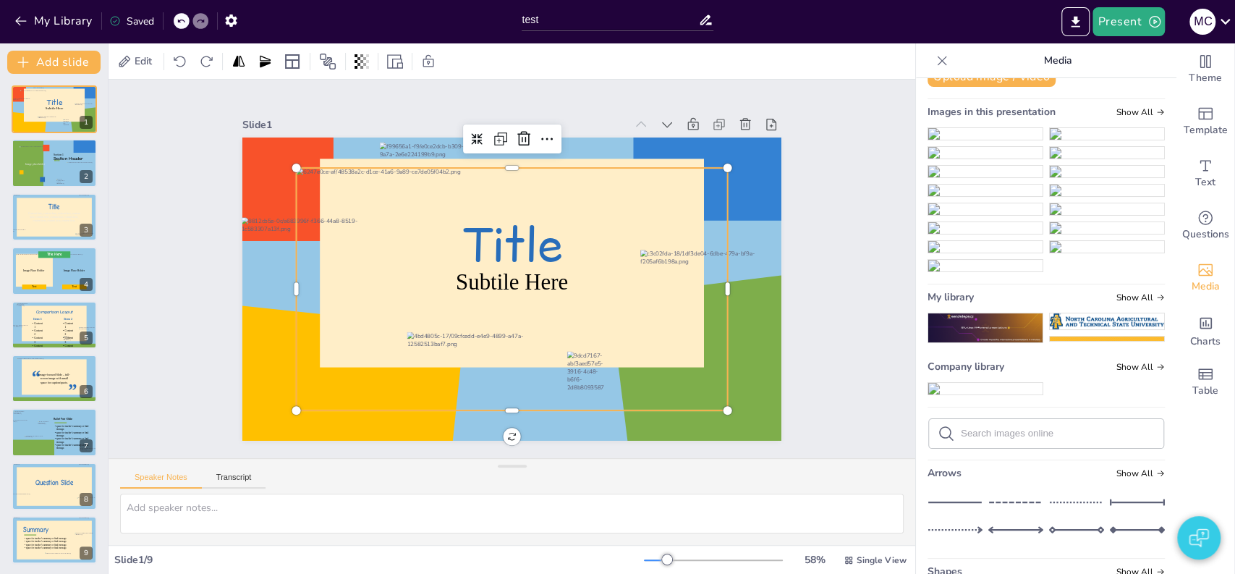
click at [632, 282] on div at bounding box center [510, 249] width 454 height 287
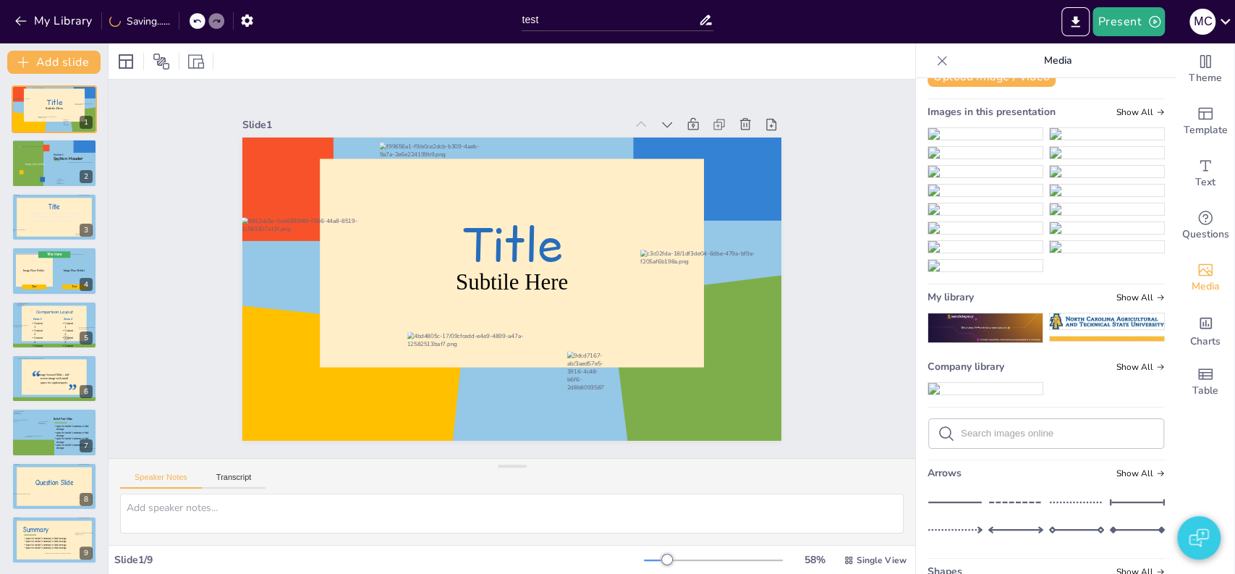
click at [831, 303] on div "Slide 1 Title Subtile Here Slide 2 Section Header Image placeholder Section 1 S…" at bounding box center [511, 268] width 853 height 821
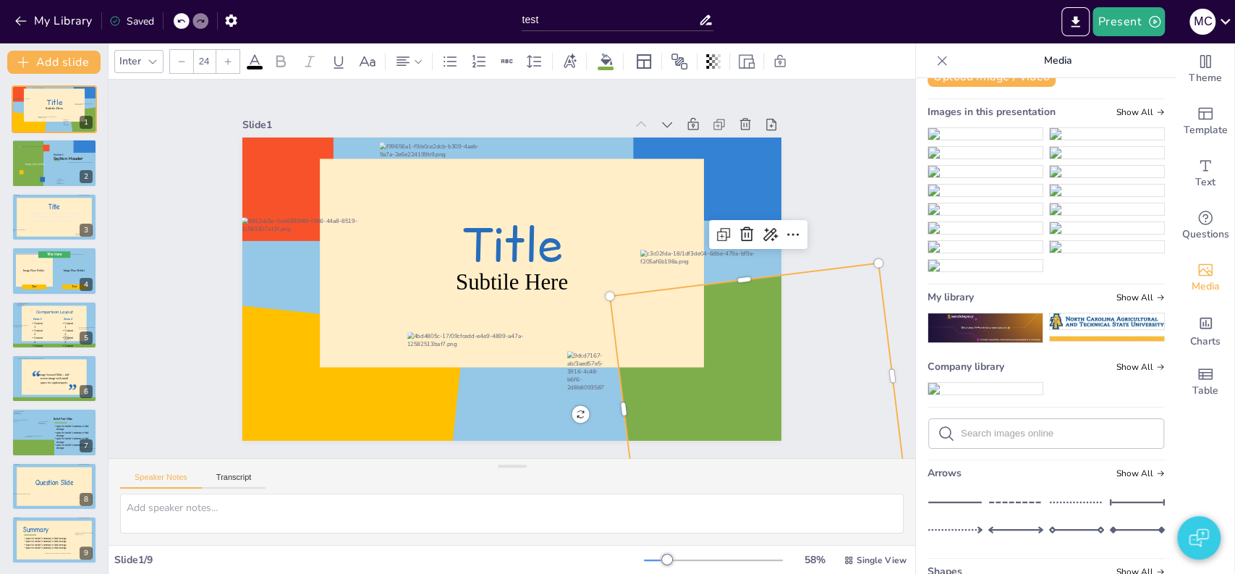
click at [818, 205] on div "Slide 1 Title Subtile Here Slide 2 Section Header Image placeholder Section 1 S…" at bounding box center [511, 269] width 884 height 609
